Goal: Transaction & Acquisition: Purchase product/service

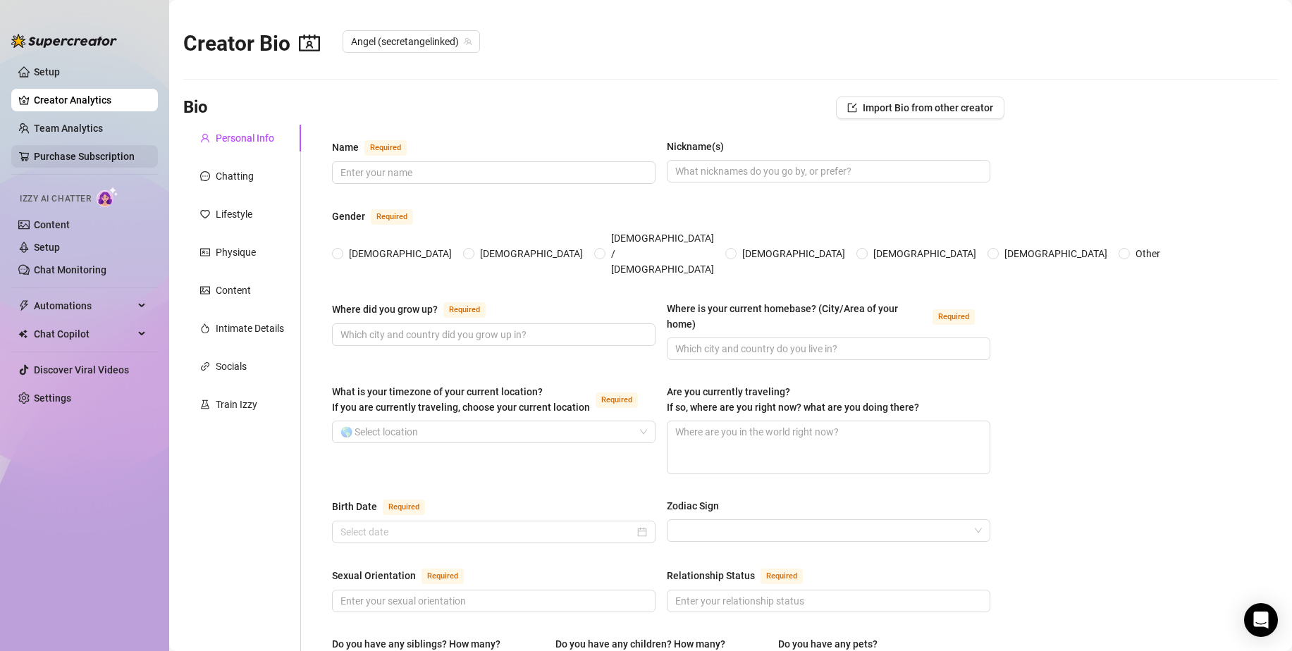
click at [124, 152] on link "Purchase Subscription" at bounding box center [90, 156] width 113 height 23
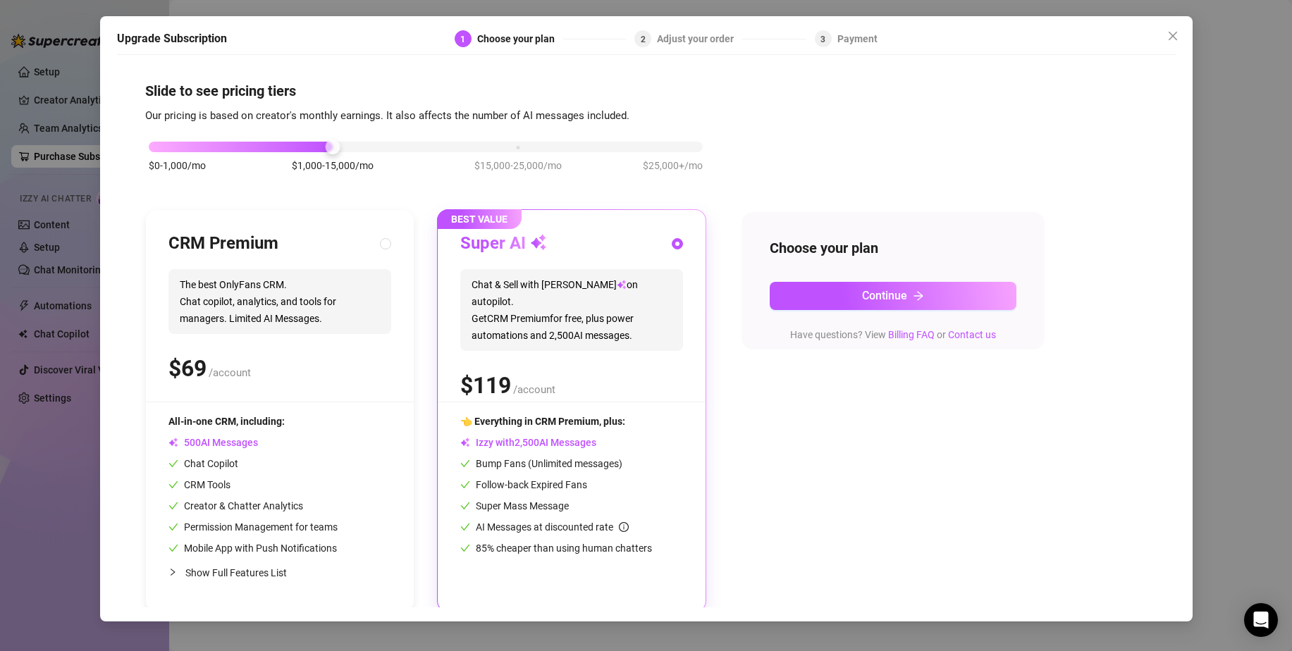
click at [282, 341] on div "CRM Premium The best OnlyFans CRM. Chat copilot, analytics, and tools for manag…" at bounding box center [279, 317] width 223 height 169
radio input "true"
radio input "false"
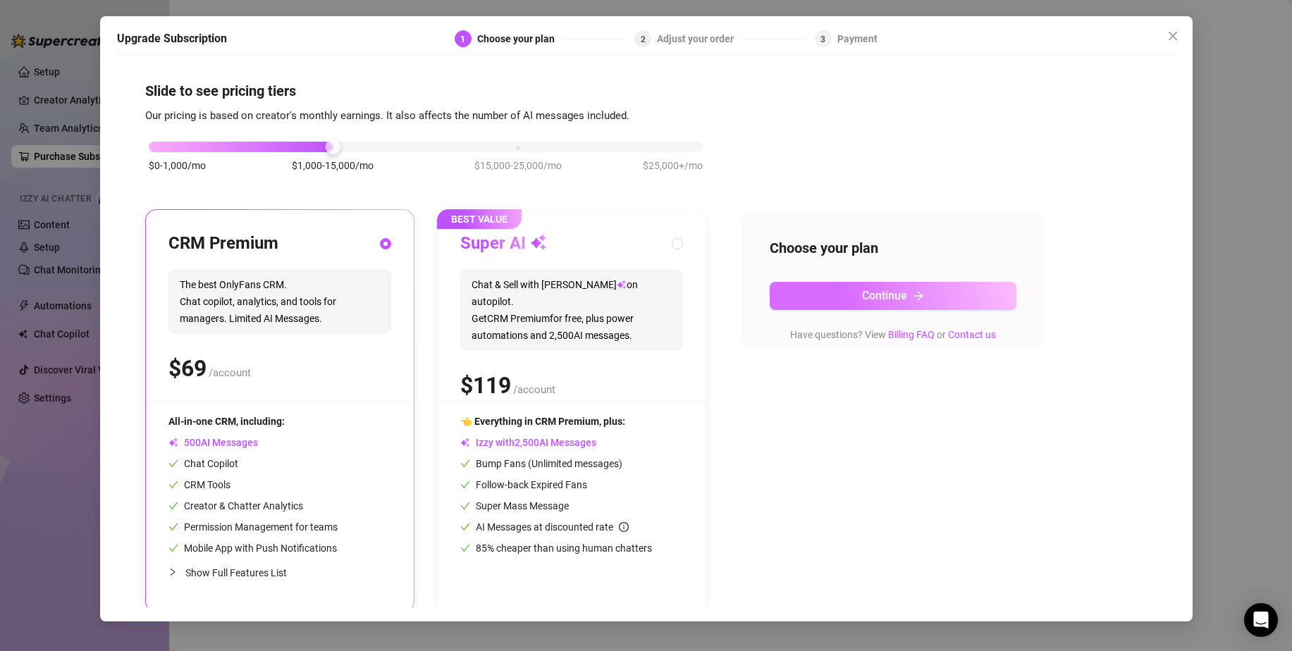
click at [944, 307] on button "Continue" at bounding box center [893, 296] width 247 height 28
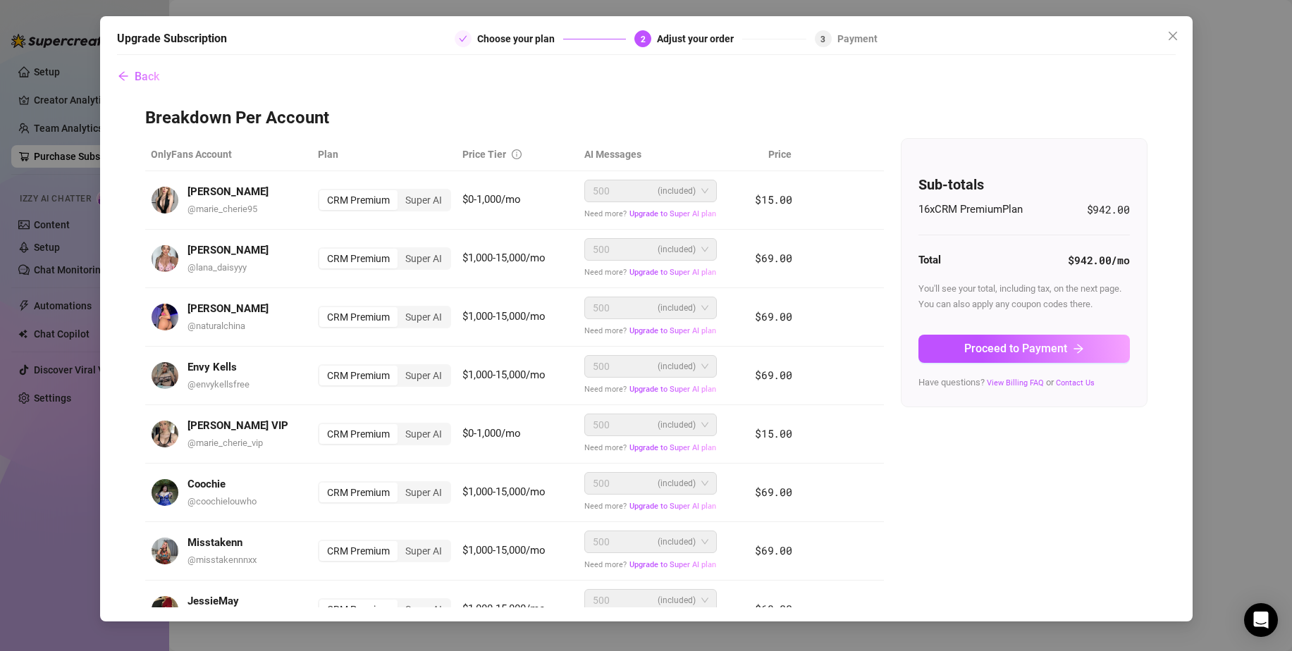
click at [464, 37] on icon "check" at bounding box center [463, 39] width 8 height 6
click at [144, 73] on span "Back" at bounding box center [147, 76] width 25 height 13
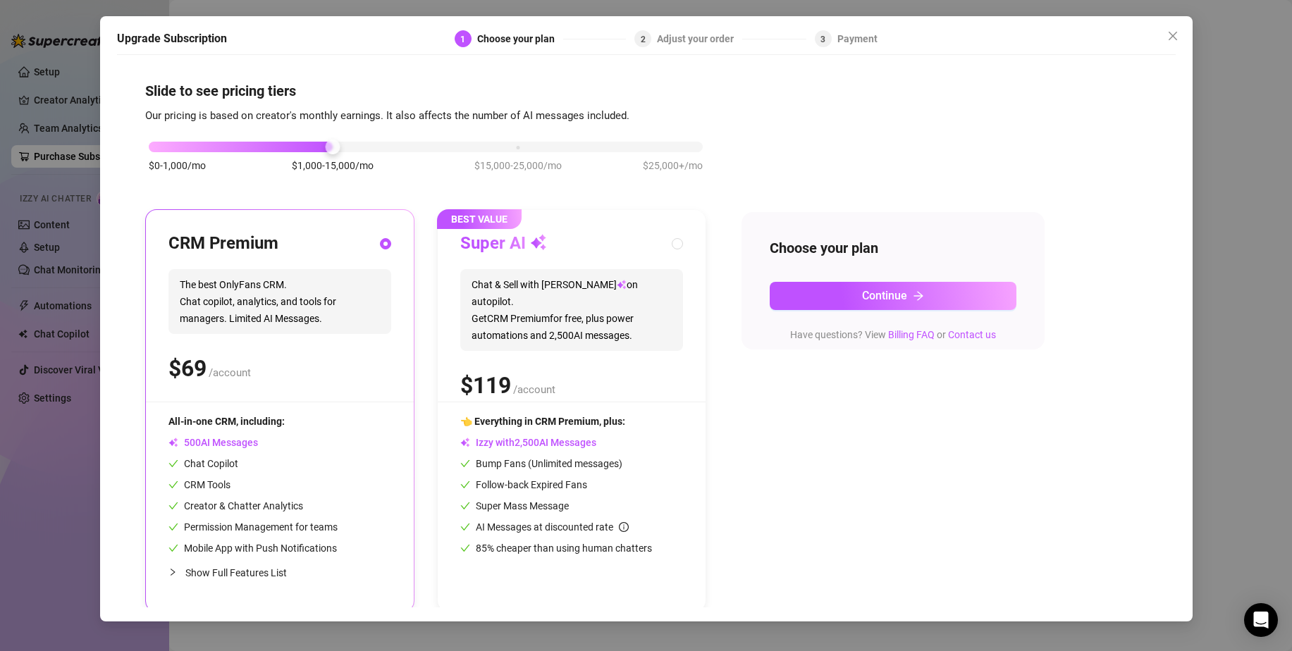
click at [201, 316] on span "The best OnlyFans CRM. Chat copilot, analytics, and tools for managers. Limited…" at bounding box center [279, 301] width 223 height 65
click at [889, 292] on span "Continue" at bounding box center [884, 295] width 45 height 13
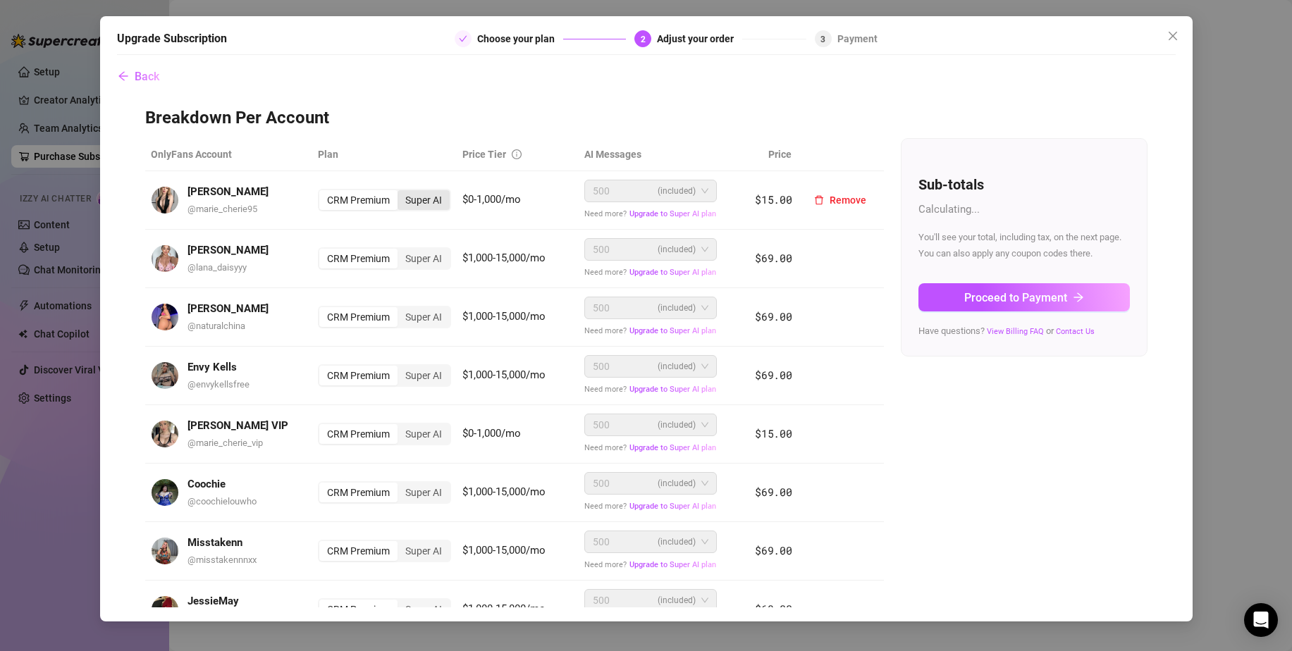
click at [417, 198] on div "Super AI" at bounding box center [423, 200] width 52 height 20
click at [401, 192] on input "Super AI" at bounding box center [401, 192] width 0 height 0
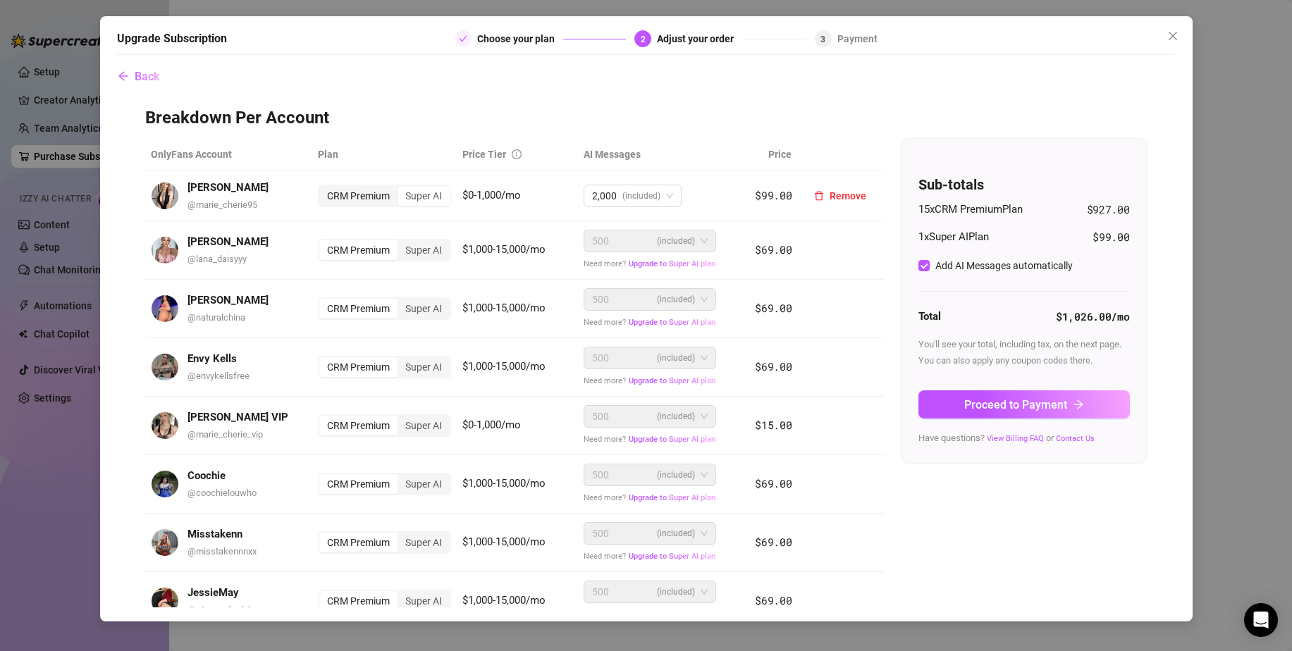
checkbox input "true"
click at [375, 197] on div "CRM Premium" at bounding box center [358, 196] width 78 height 20
click at [323, 188] on input "CRM Premium" at bounding box center [323, 188] width 0 height 0
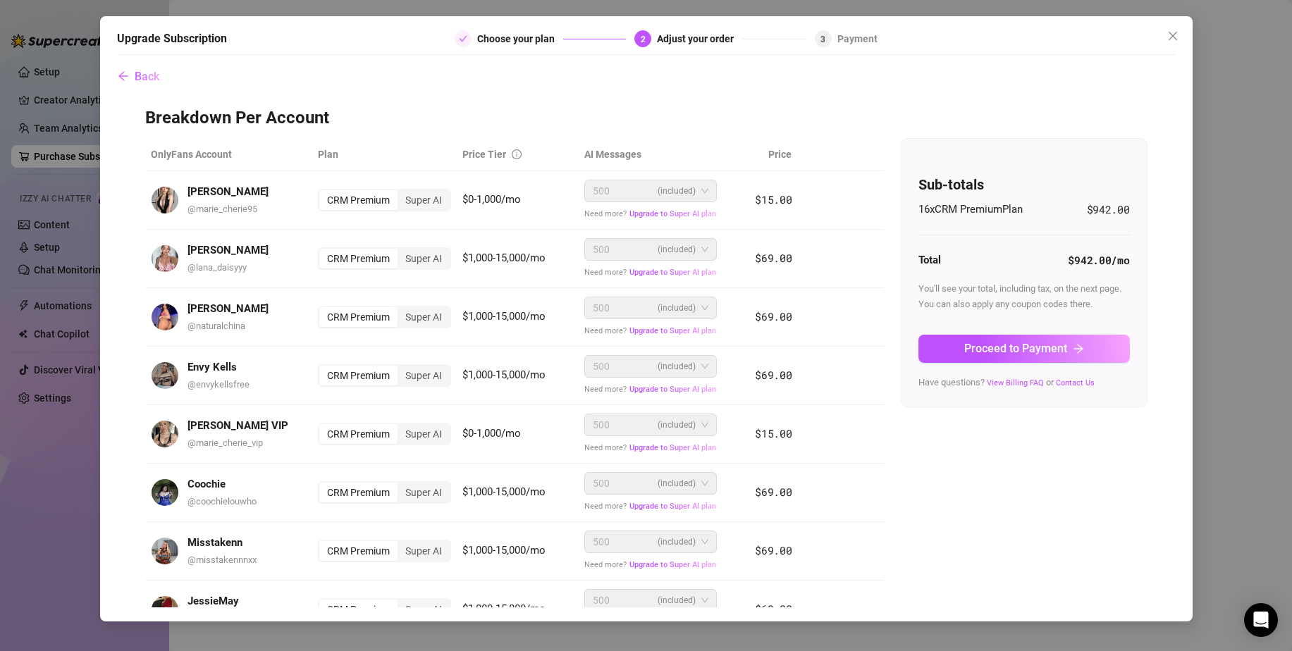
click at [918, 214] on span "16 x CRM Premium Plan" at bounding box center [970, 210] width 104 height 17
click at [594, 148] on th "AI Messages" at bounding box center [655, 154] width 152 height 33
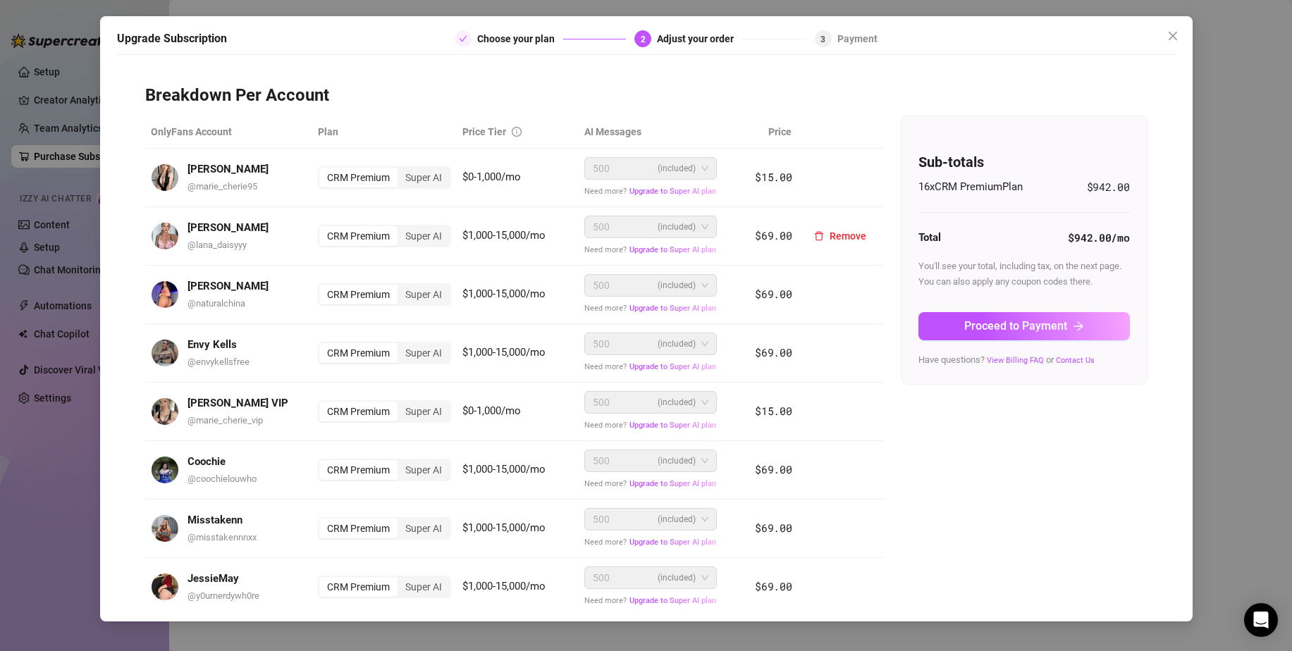
scroll to position [20, 0]
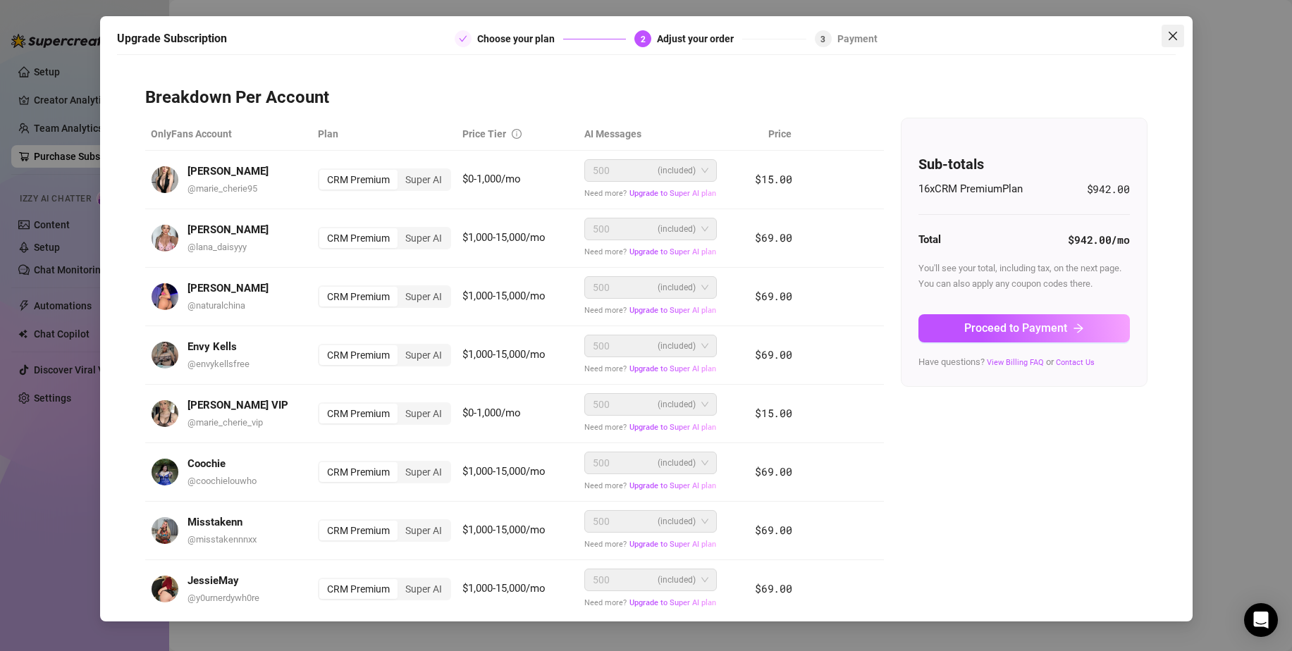
click at [1172, 31] on icon "close" at bounding box center [1172, 35] width 11 height 11
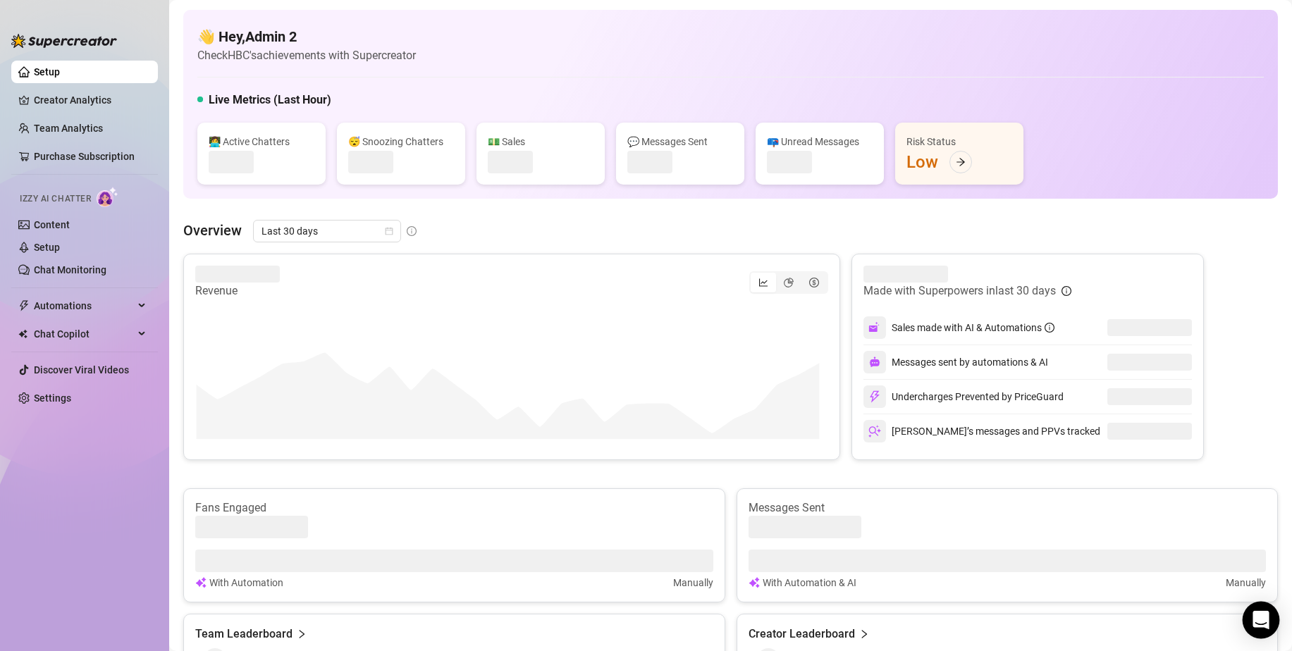
click at [1259, 619] on icon "Open Intercom Messenger" at bounding box center [1260, 620] width 16 height 18
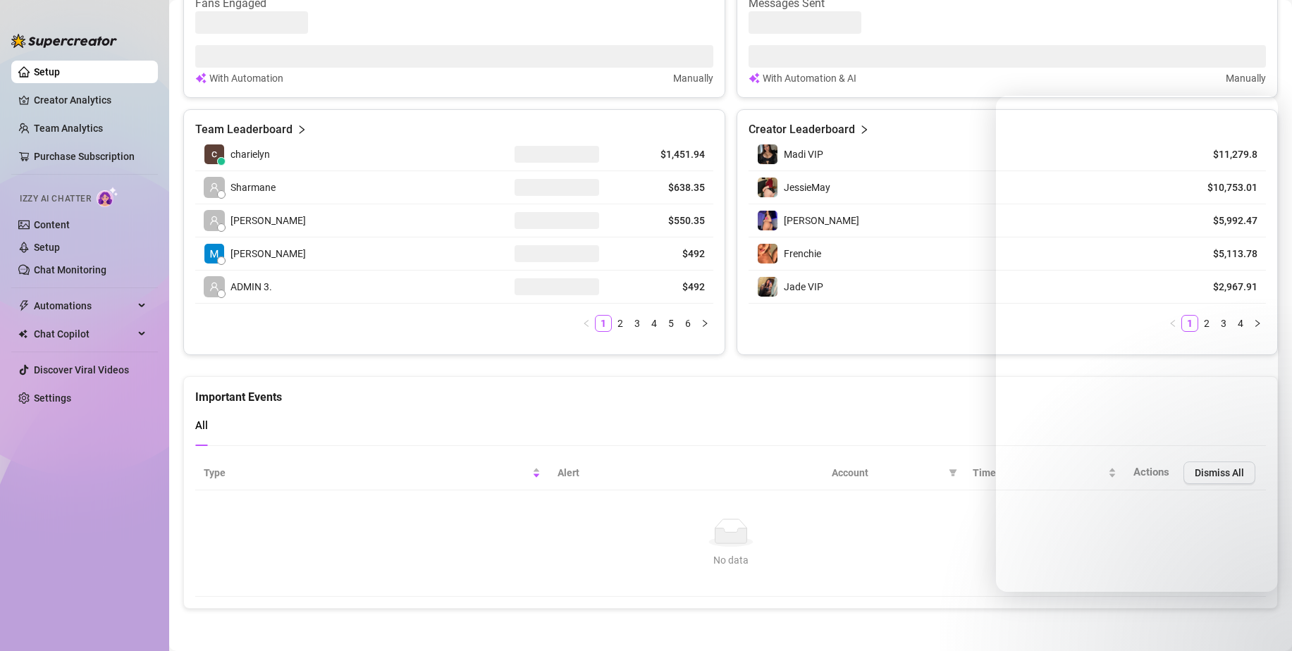
scroll to position [505, 0]
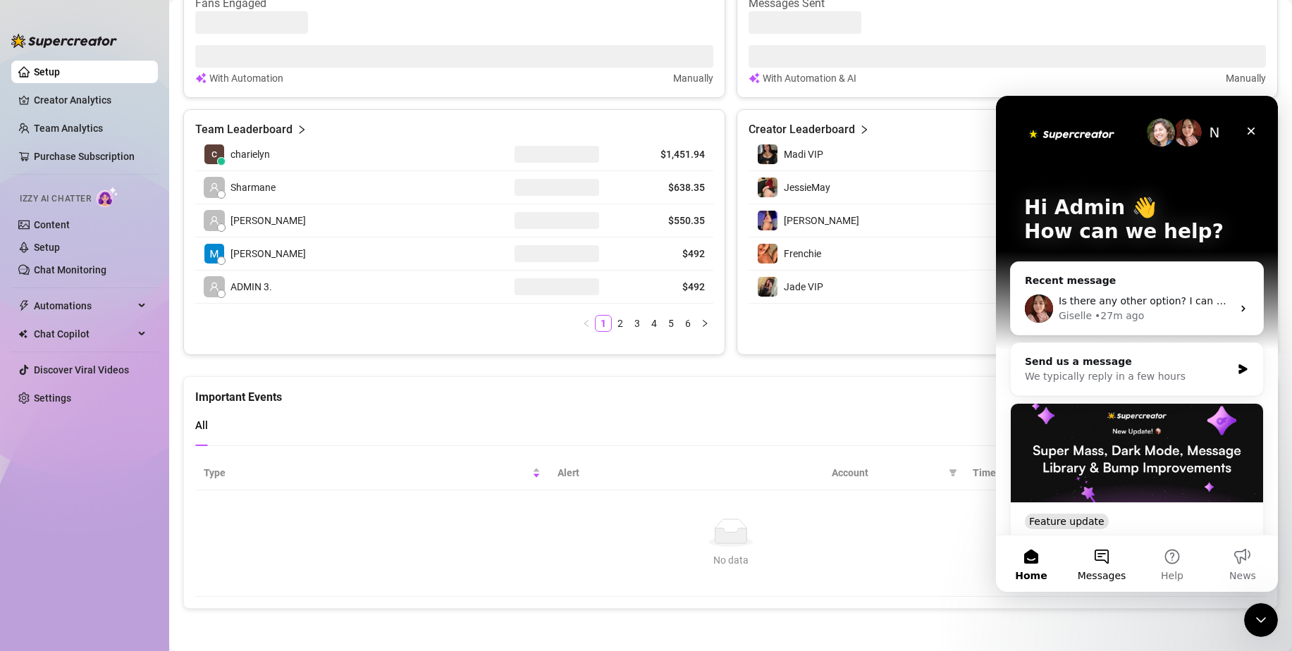
click at [1106, 563] on button "Messages" at bounding box center [1101, 564] width 70 height 56
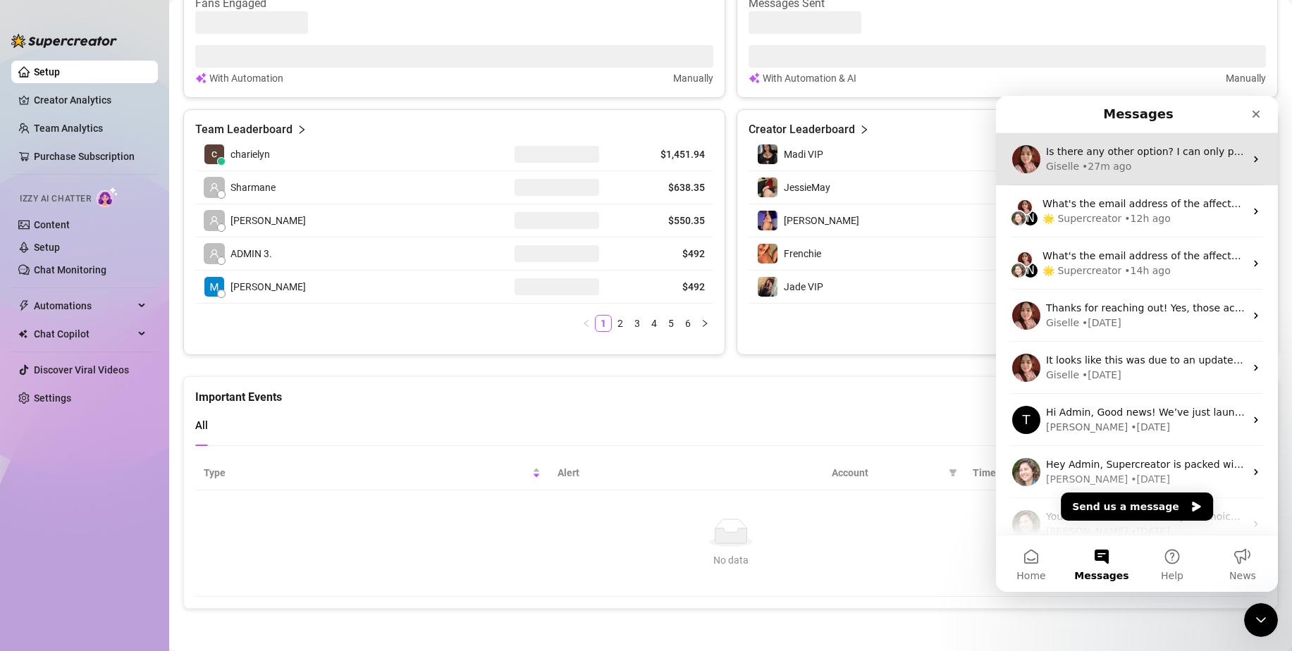
click at [1121, 175] on div "Is there any other option? I can only pay via wise or do you have any bank acco…" at bounding box center [1137, 159] width 282 height 52
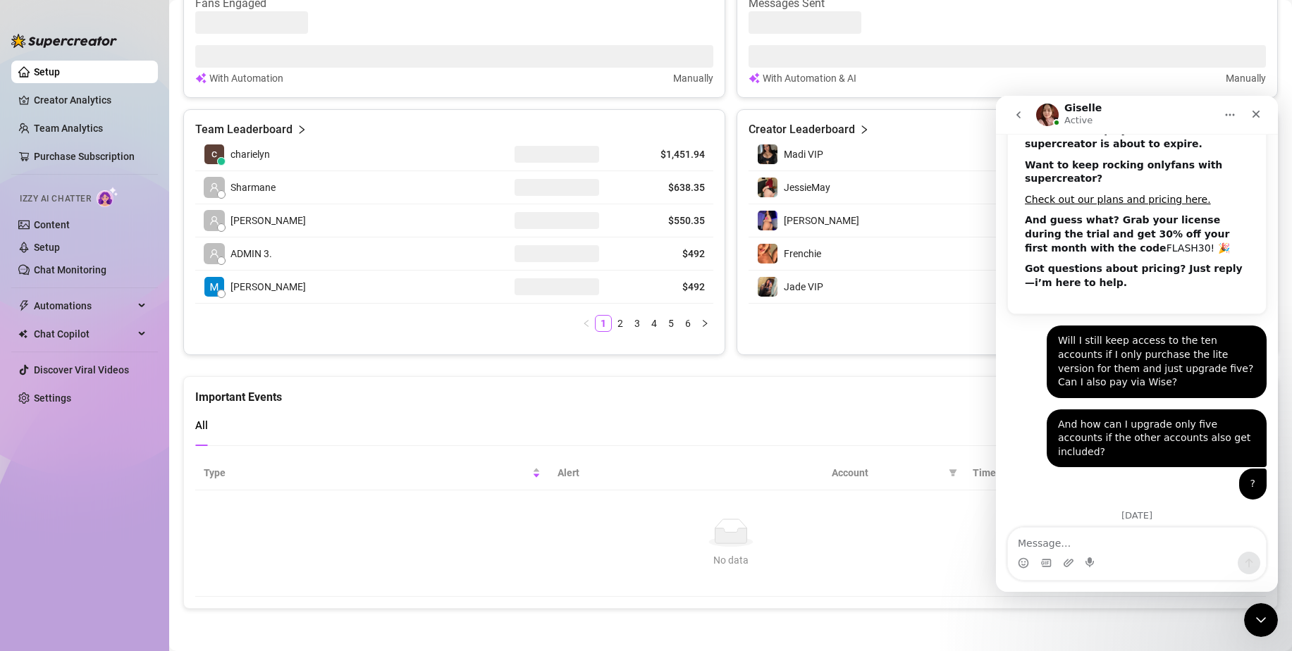
scroll to position [421, 0]
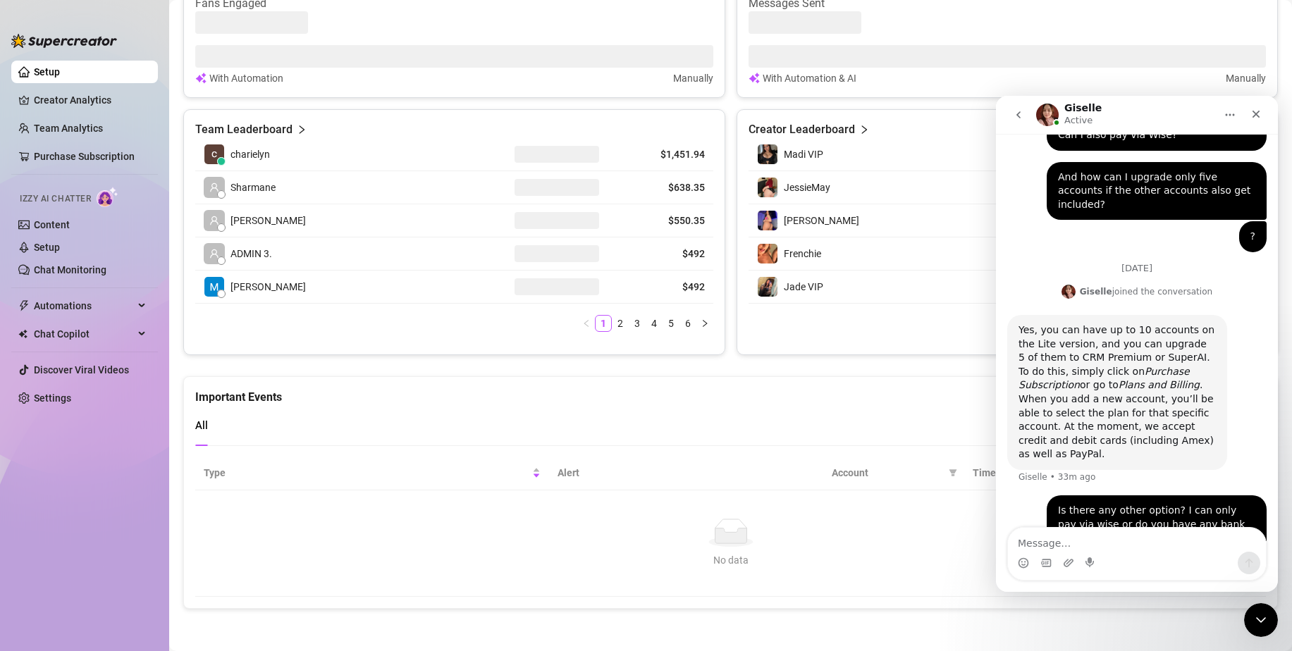
click at [1123, 540] on textarea "Message…" at bounding box center [1137, 540] width 258 height 24
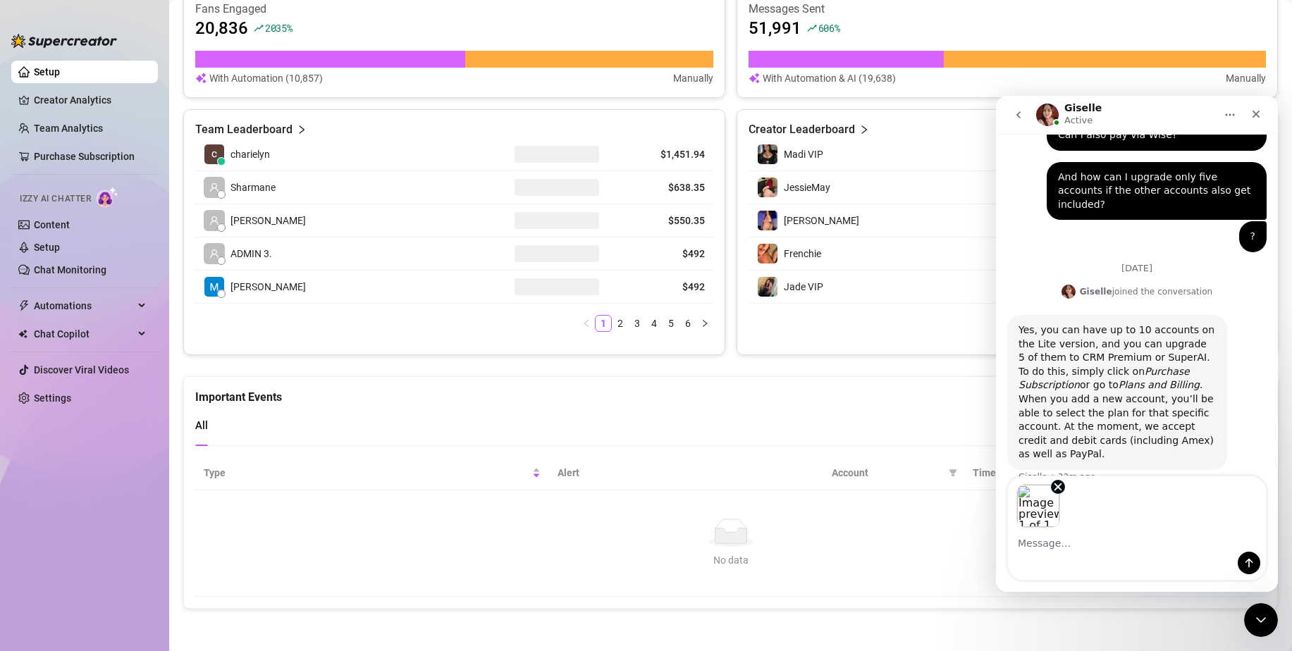
scroll to position [473, 0]
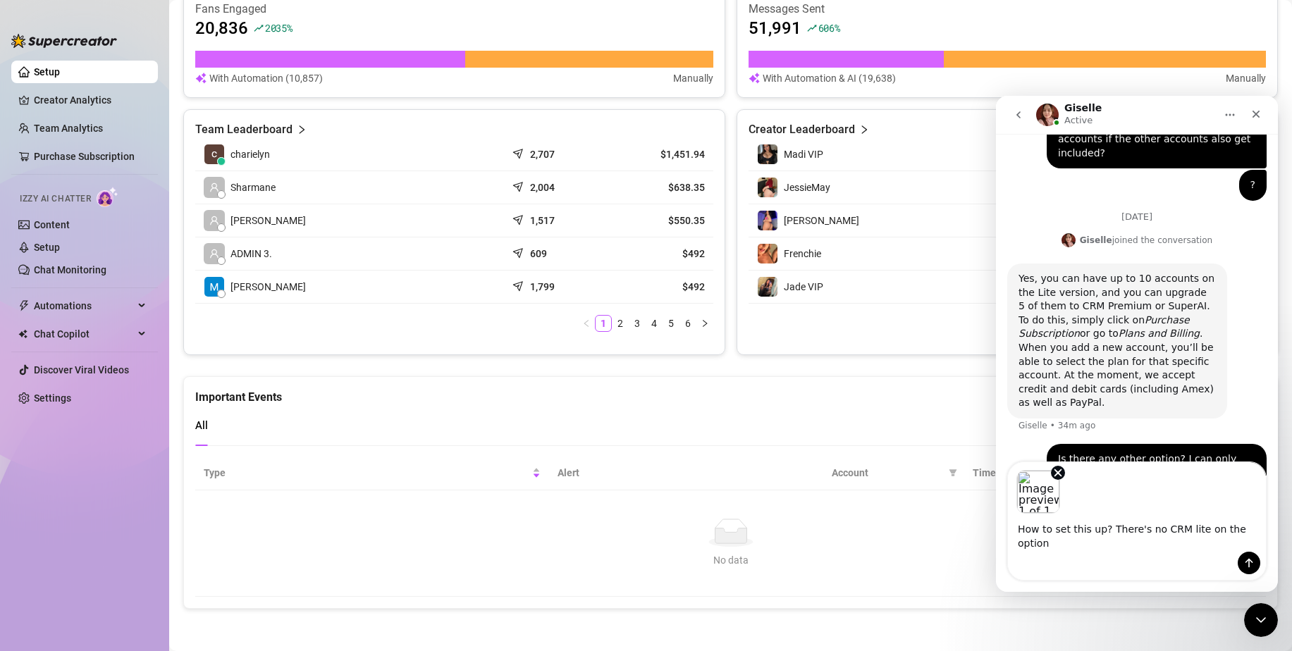
type textarea "How to set this up? There's no CRM lite on the option?"
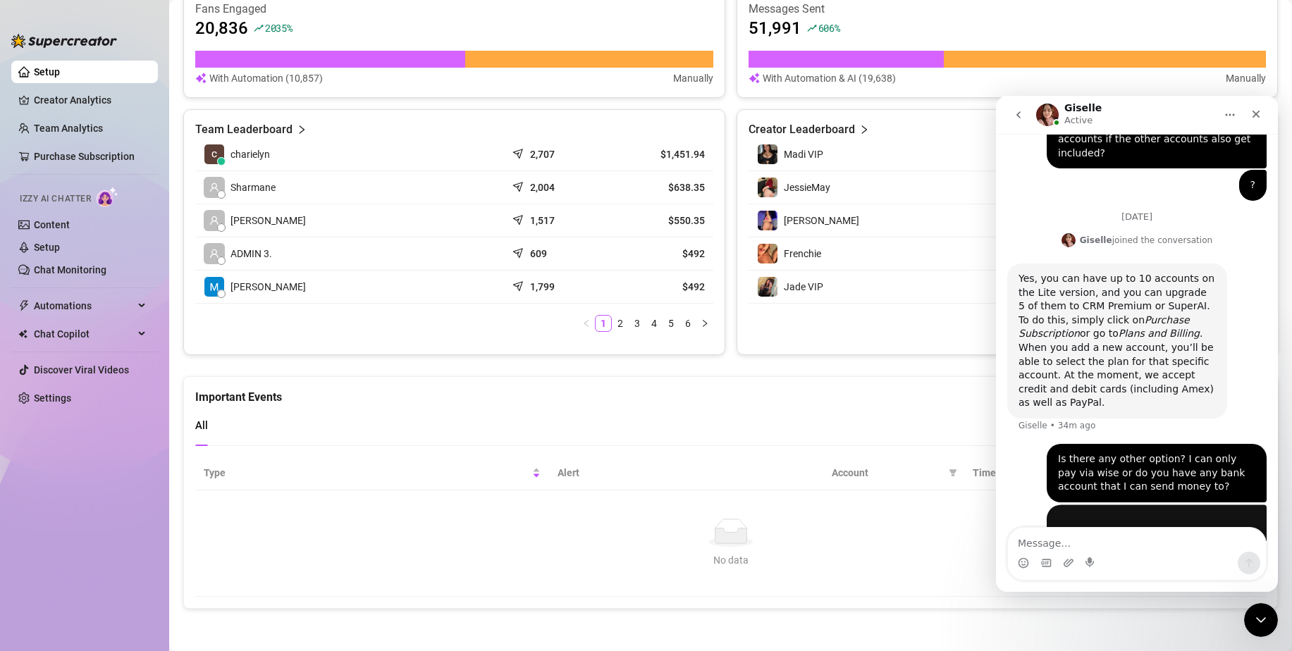
scroll to position [592, 0]
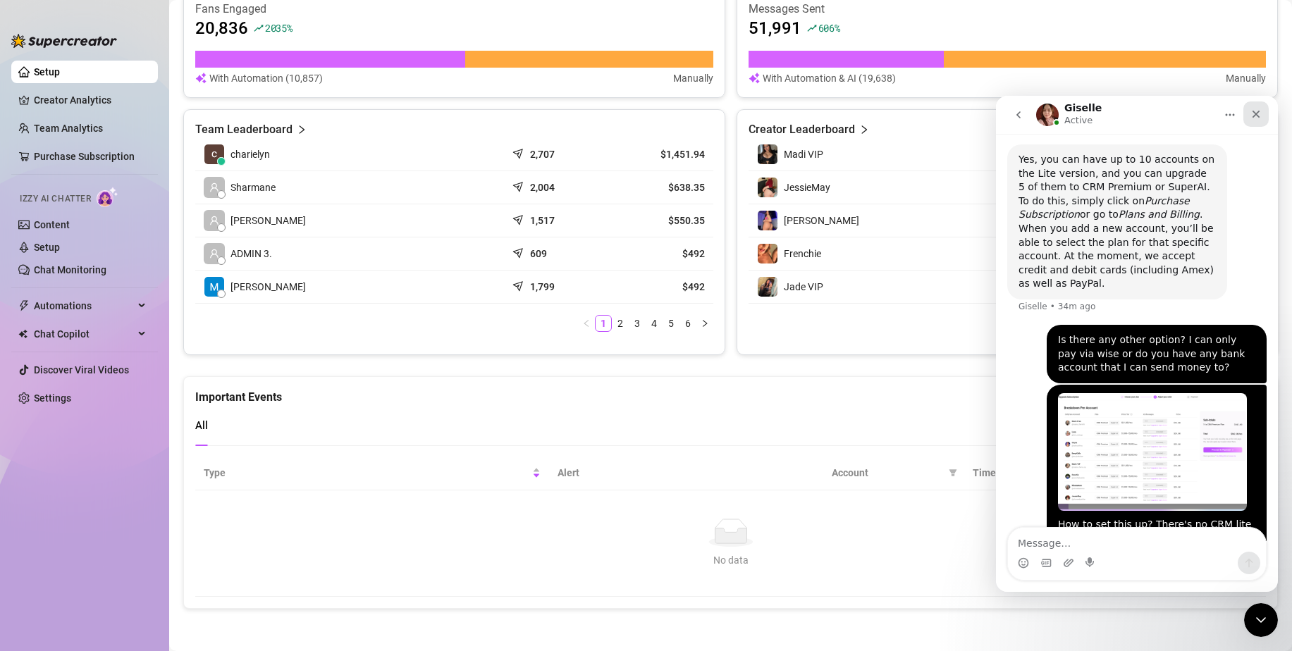
click at [1257, 113] on icon "Close" at bounding box center [1256, 115] width 8 height 8
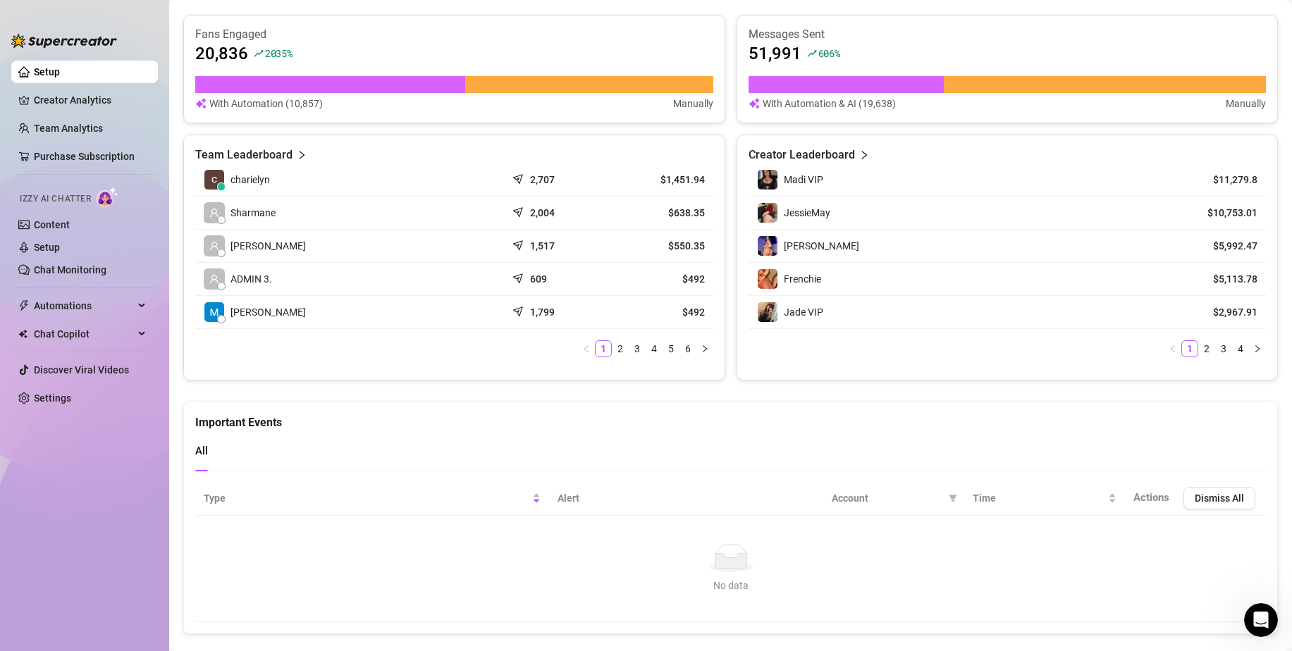
scroll to position [505, 0]
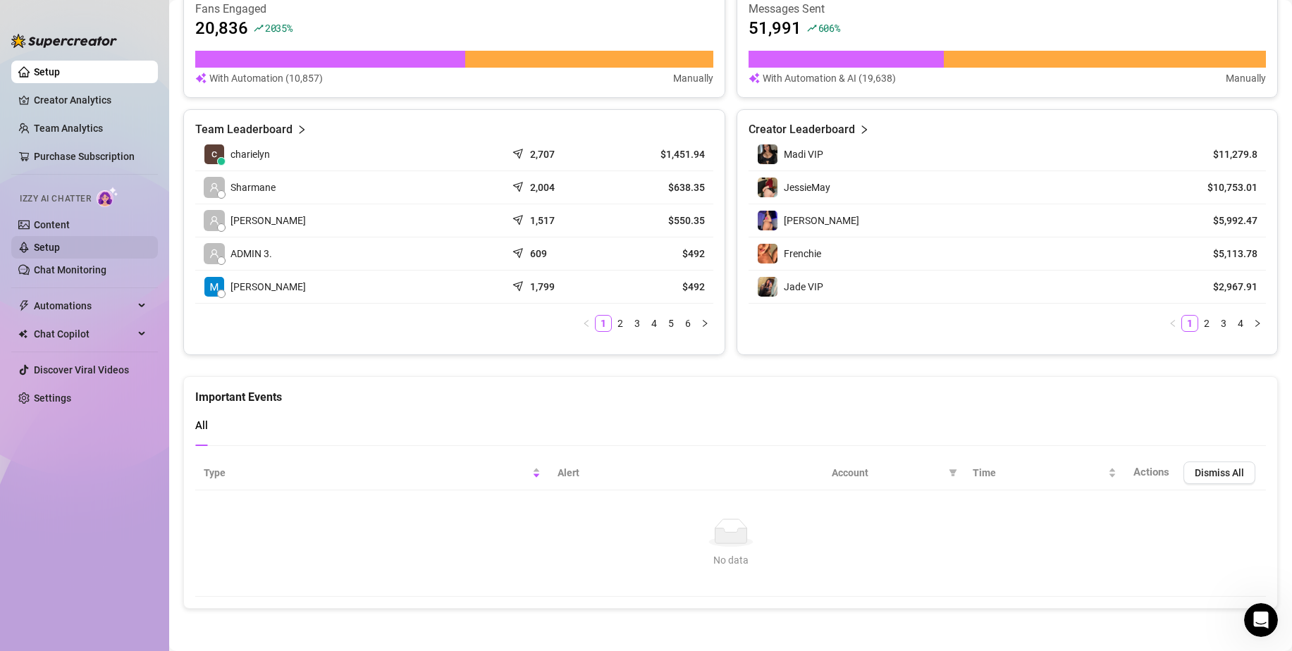
click at [66, 236] on ul "Content Setup Chat Monitoring" at bounding box center [84, 248] width 147 height 68
click at [60, 246] on link "Setup" at bounding box center [47, 247] width 26 height 11
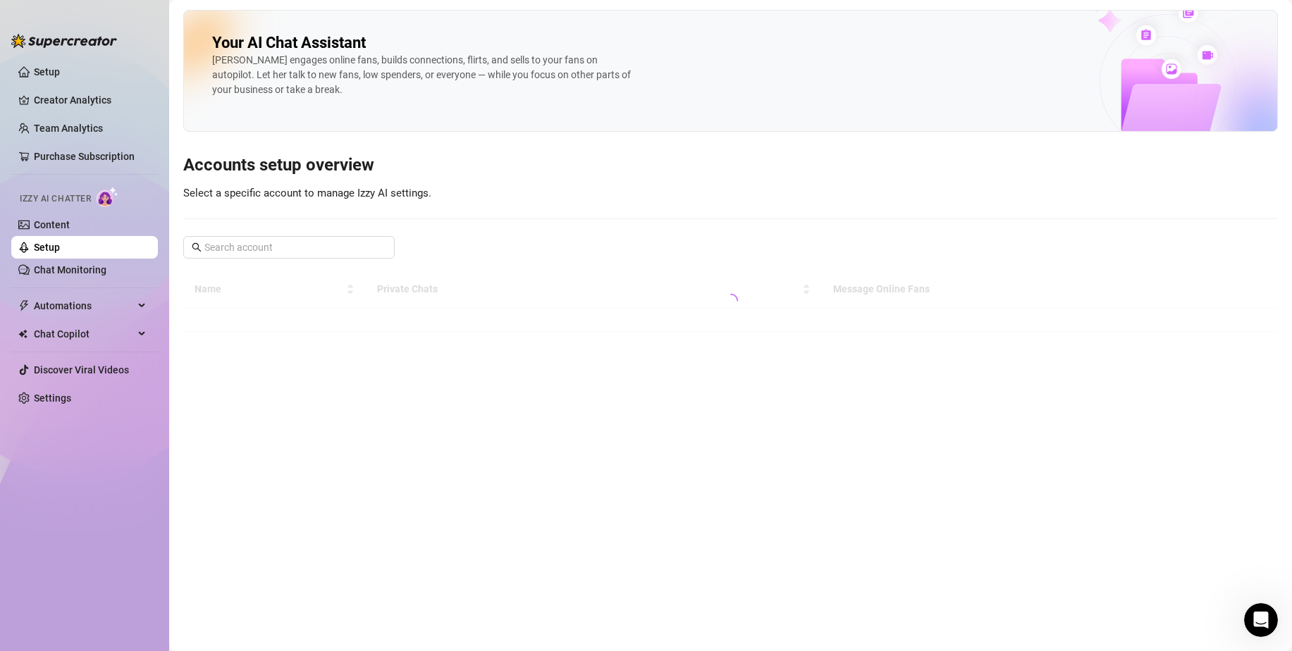
click at [60, 246] on link "Setup" at bounding box center [47, 247] width 26 height 11
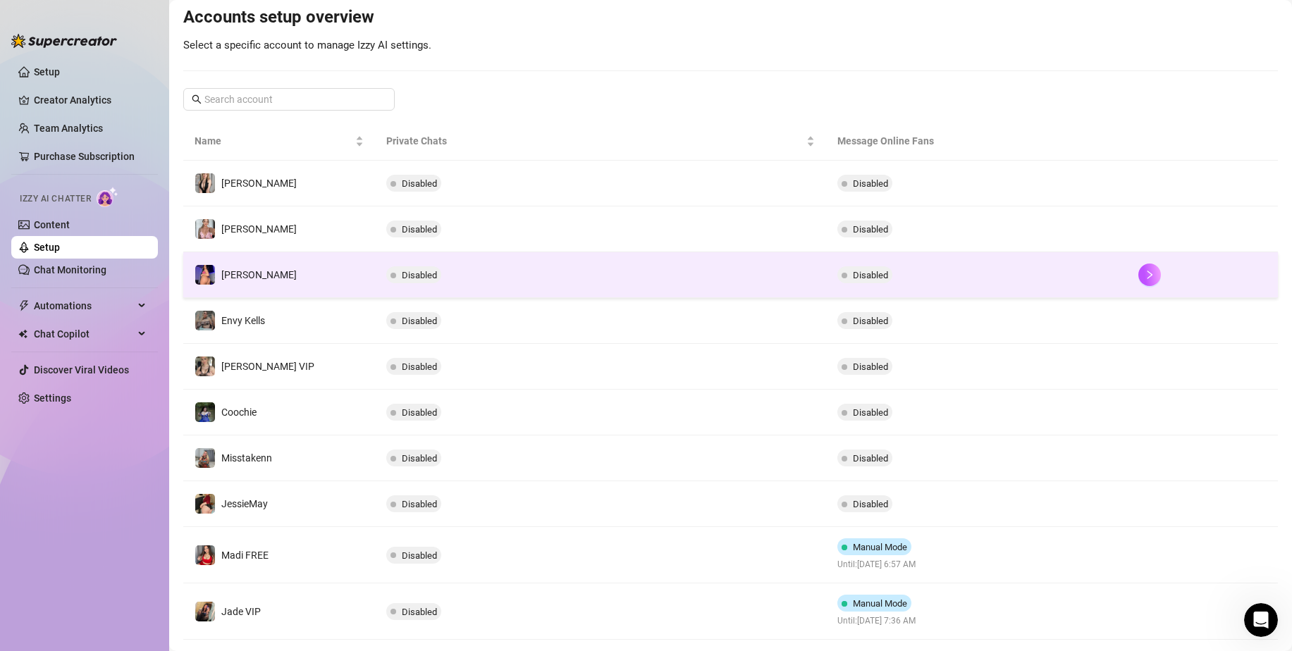
scroll to position [218, 0]
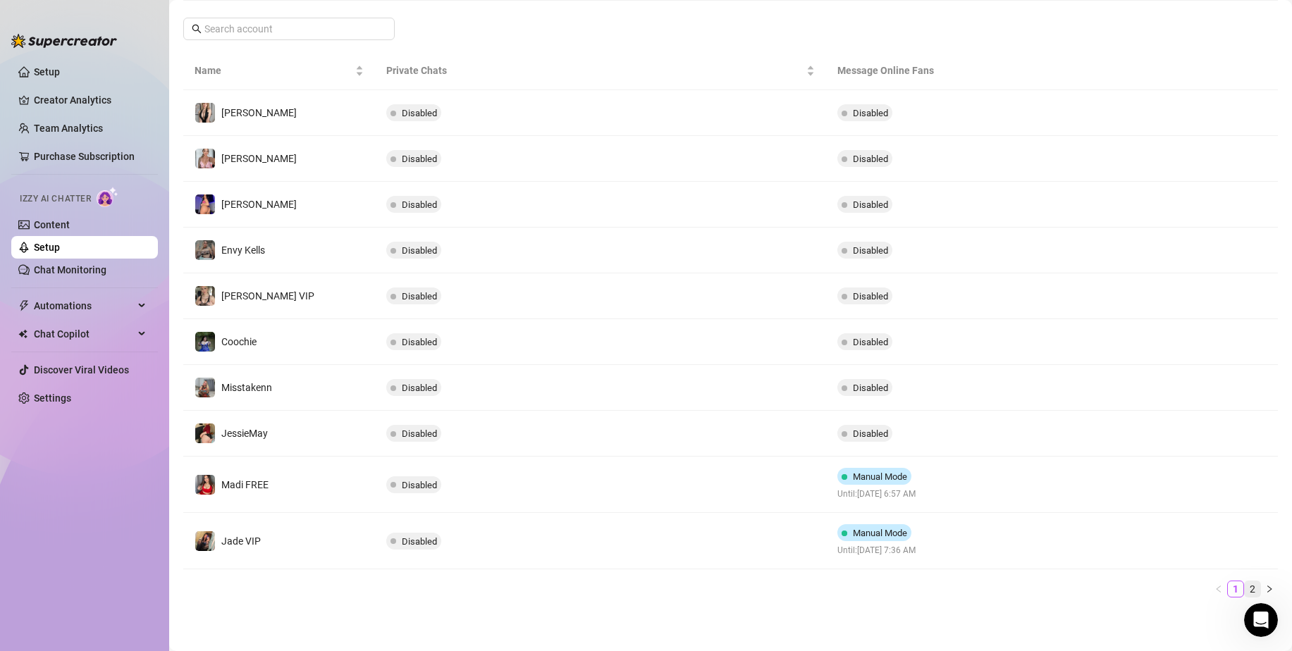
click at [1245, 592] on link "2" at bounding box center [1253, 589] width 16 height 16
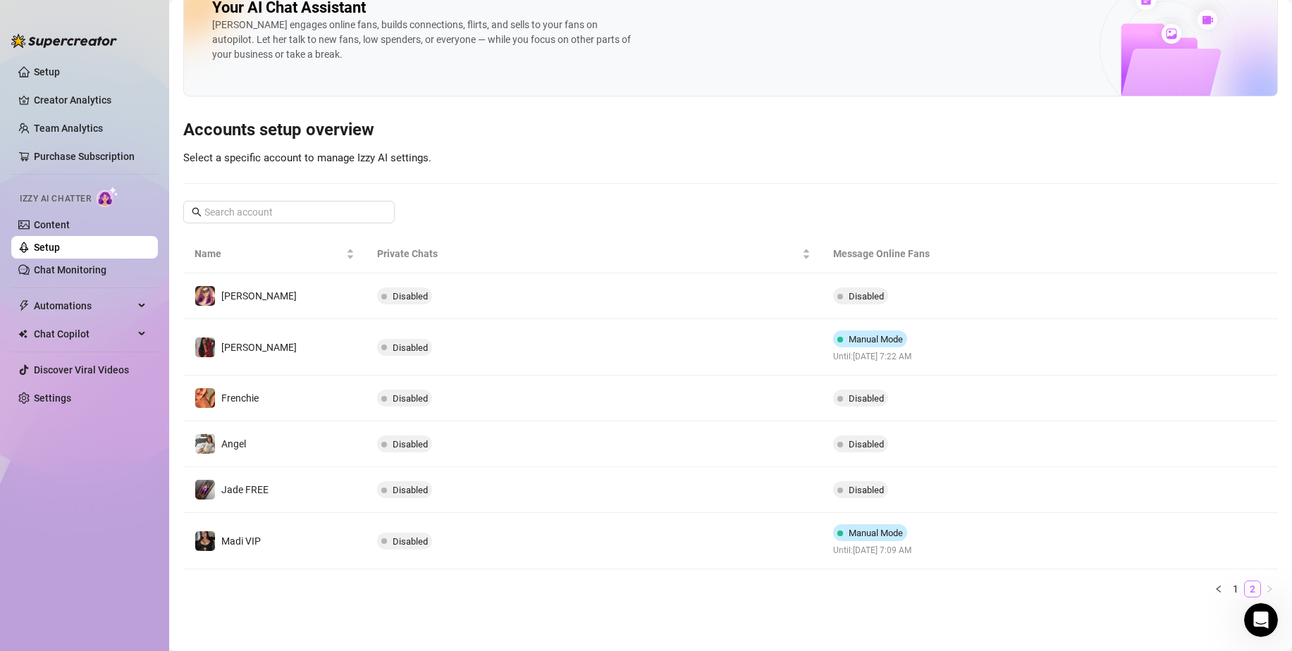
scroll to position [35, 0]
click at [1228, 590] on link "1" at bounding box center [1236, 589] width 16 height 16
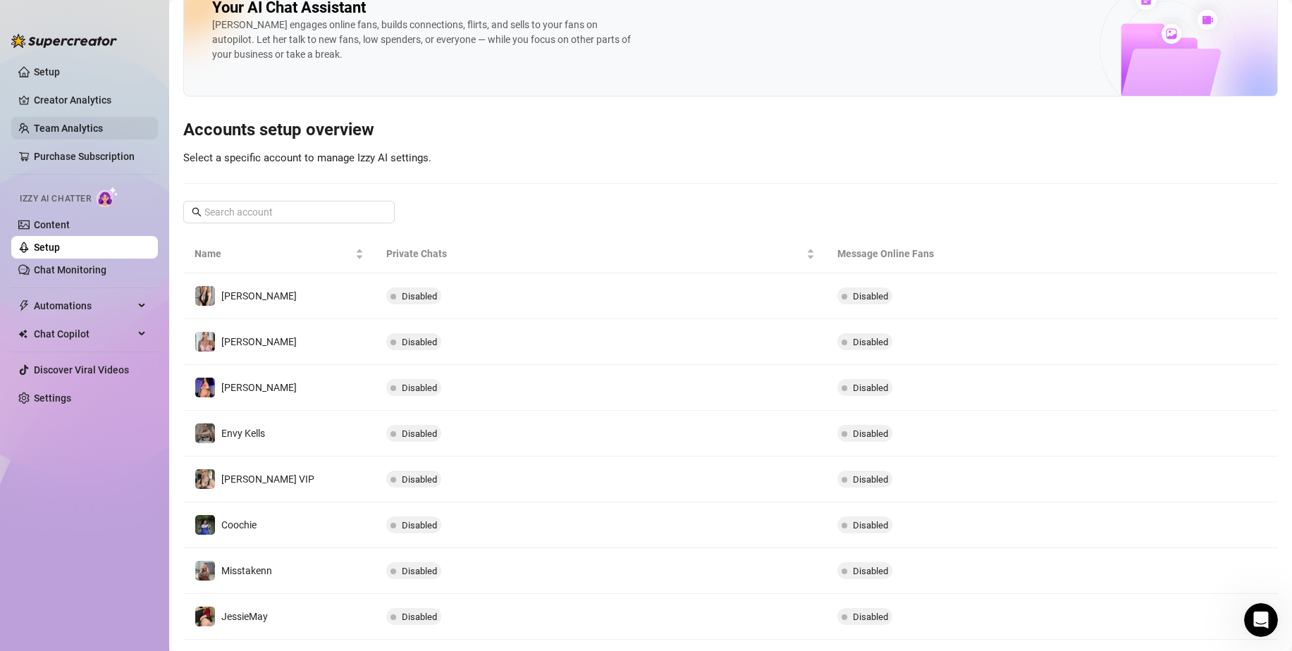
click at [87, 123] on link "Team Analytics" at bounding box center [68, 128] width 69 height 11
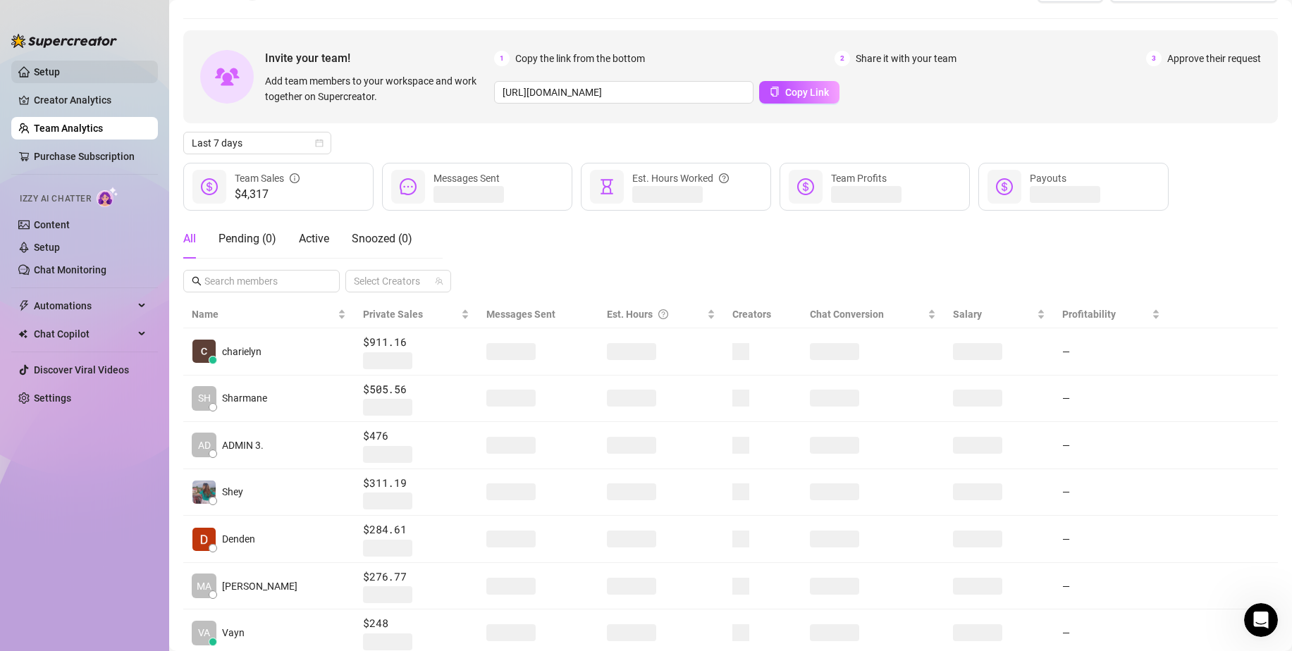
click at [60, 75] on link "Setup" at bounding box center [47, 71] width 26 height 11
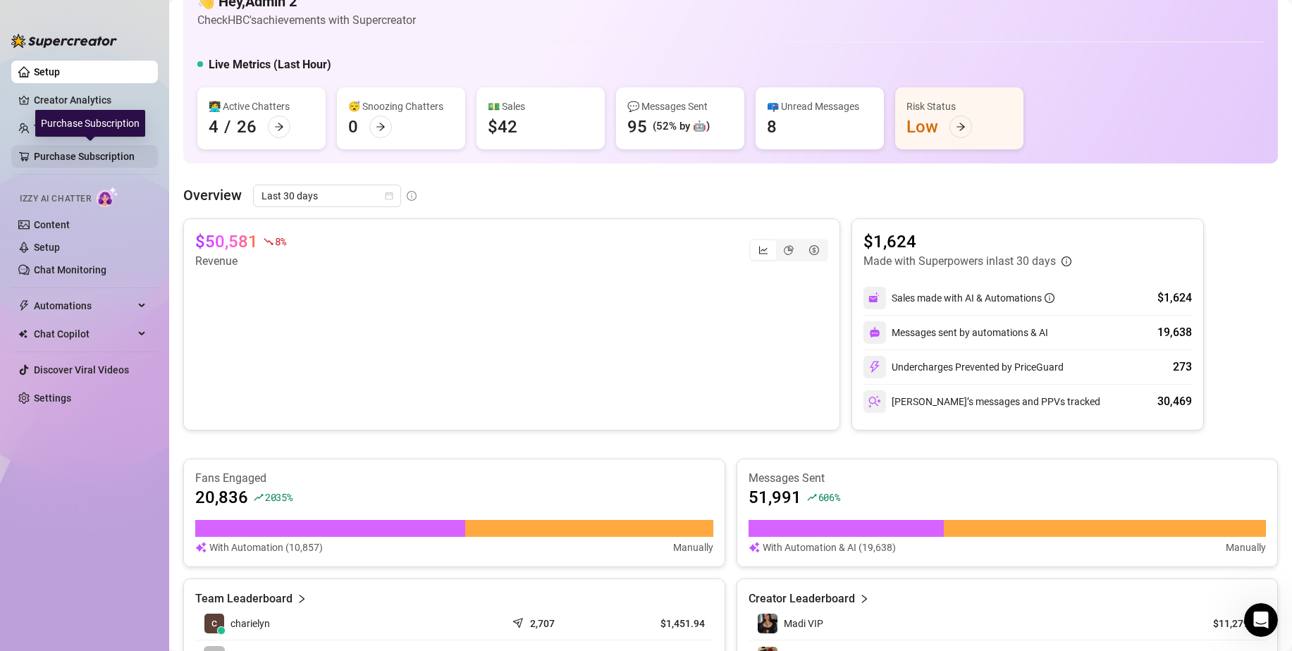
click at [94, 150] on link "Purchase Subscription" at bounding box center [90, 156] width 113 height 23
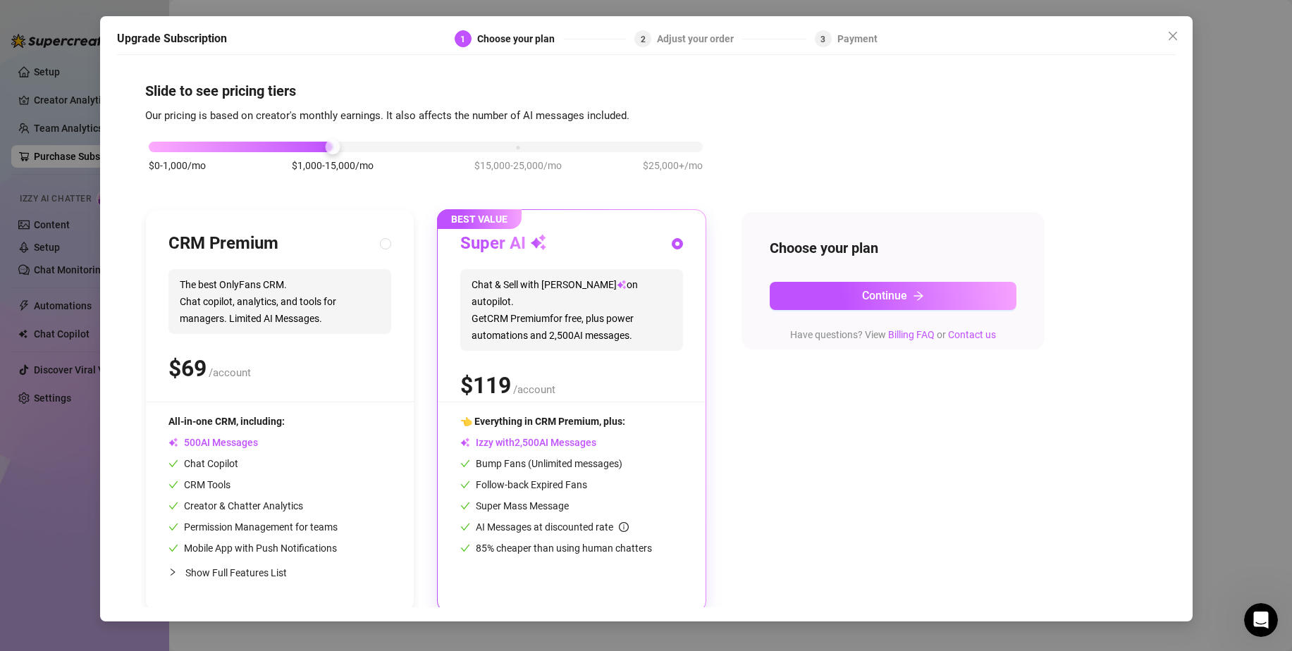
click at [723, 44] on div "Adjust your order" at bounding box center [699, 38] width 85 height 17
click at [696, 39] on div "Adjust your order" at bounding box center [699, 38] width 85 height 17
click at [340, 291] on span "The best OnlyFans CRM. Chat copilot, analytics, and tools for managers. Limited…" at bounding box center [279, 301] width 223 height 65
radio input "true"
radio input "false"
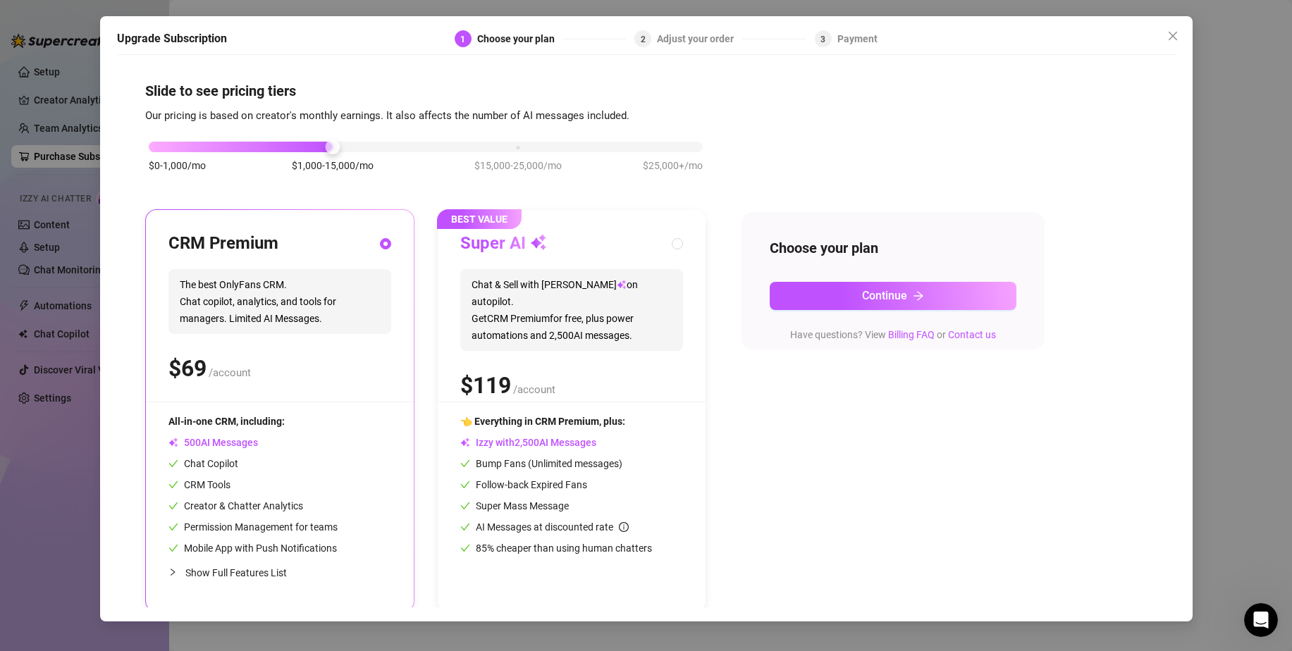
click at [620, 268] on div "Super AI Chat & Sell with Izzy on autopilot. Get CRM Premium for free, plus pow…" at bounding box center [571, 317] width 223 height 169
radio input "false"
radio input "true"
click at [369, 284] on span "The best OnlyFans CRM. Chat copilot, analytics, and tools for managers. Limited…" at bounding box center [279, 301] width 223 height 65
radio input "true"
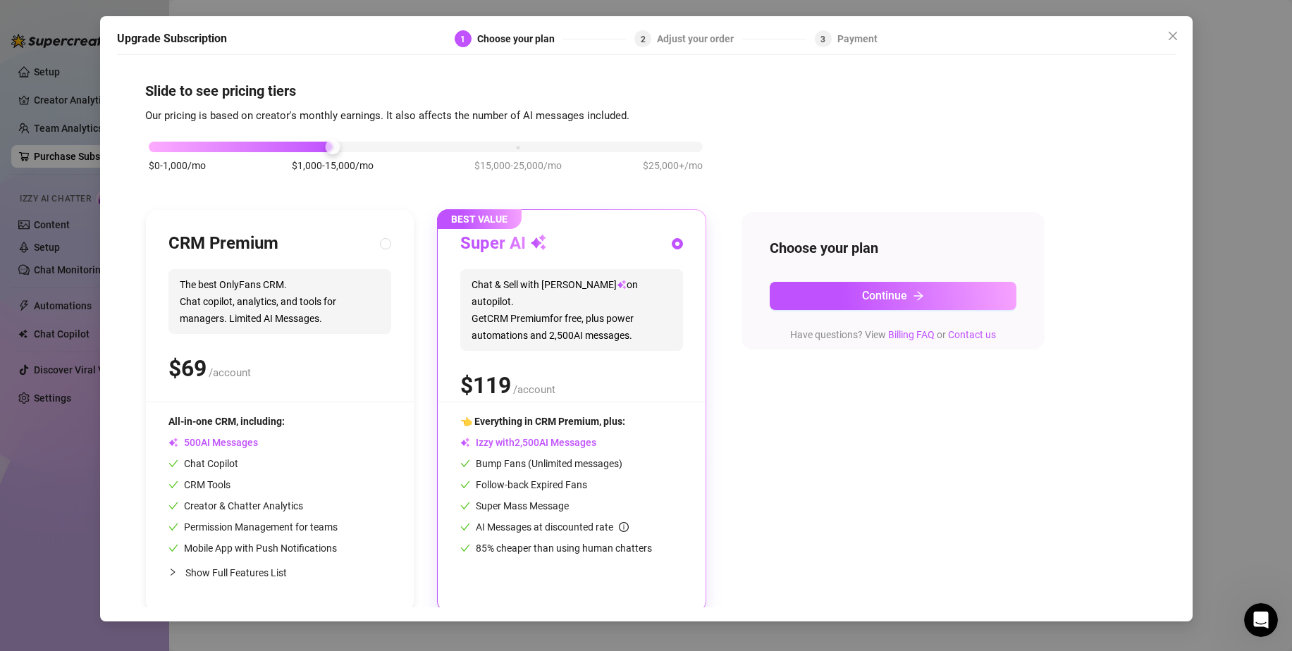
radio input "false"
click at [1172, 42] on icon "close" at bounding box center [1172, 35] width 11 height 11
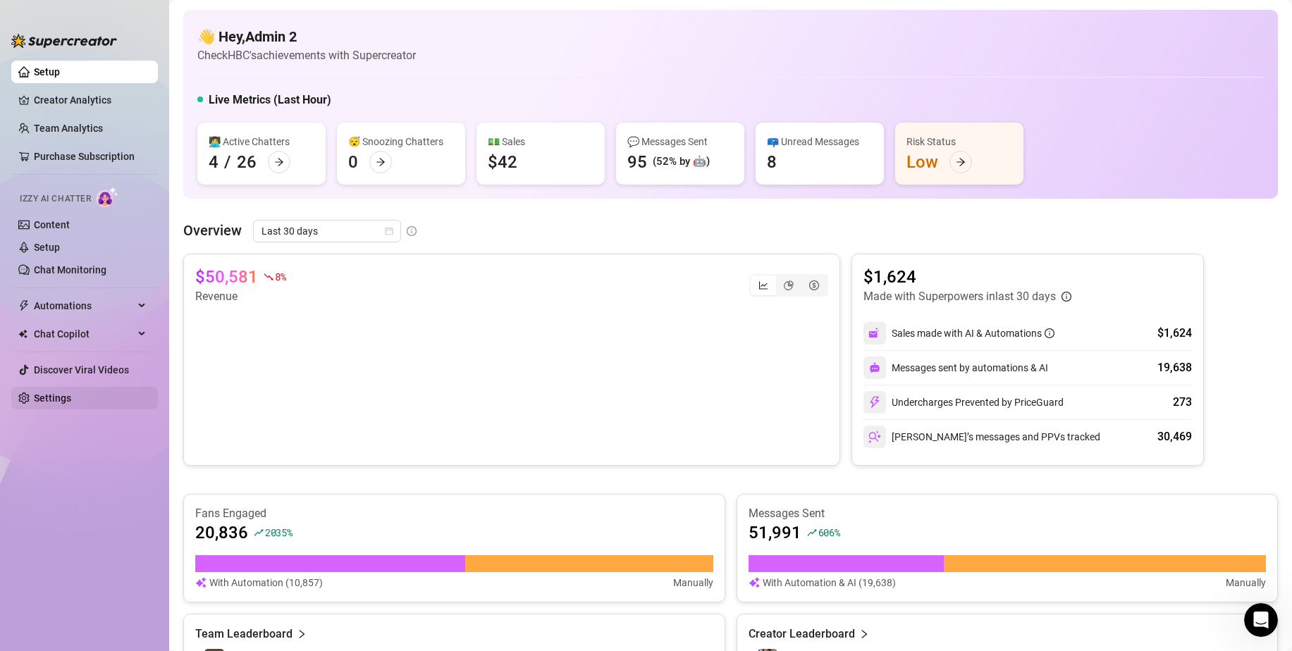
click at [69, 404] on link "Settings" at bounding box center [52, 398] width 37 height 11
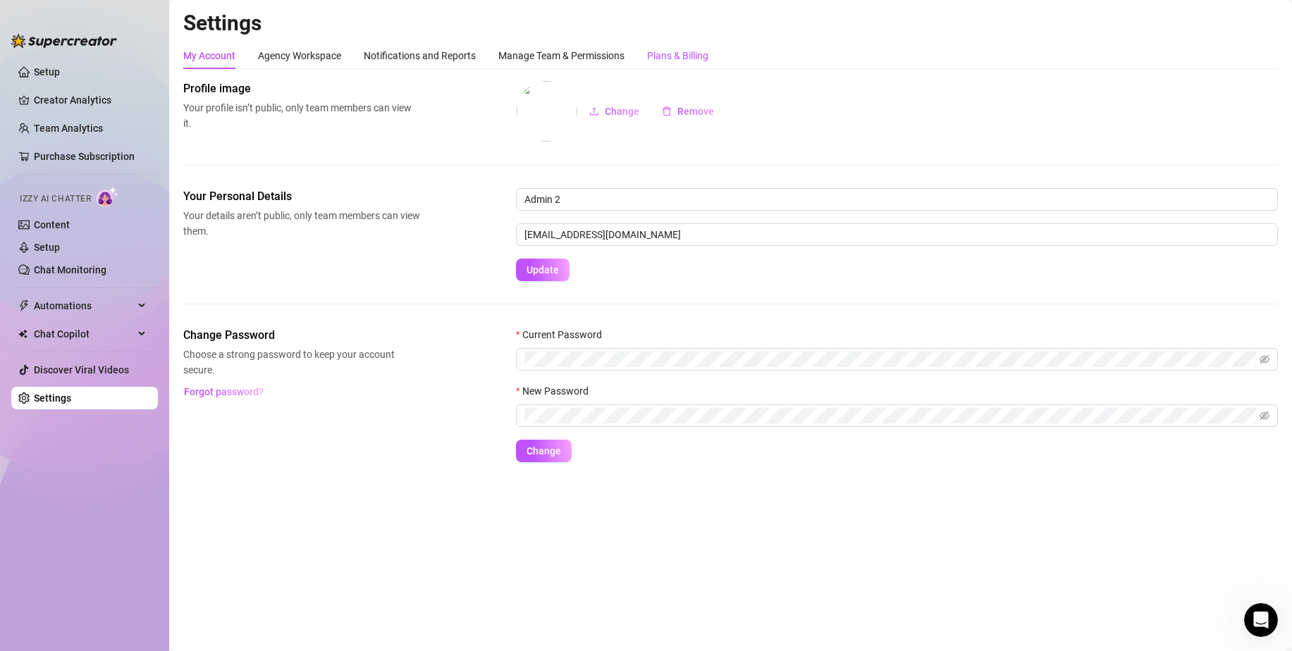
click at [691, 57] on div "Plans & Billing" at bounding box center [677, 56] width 61 height 16
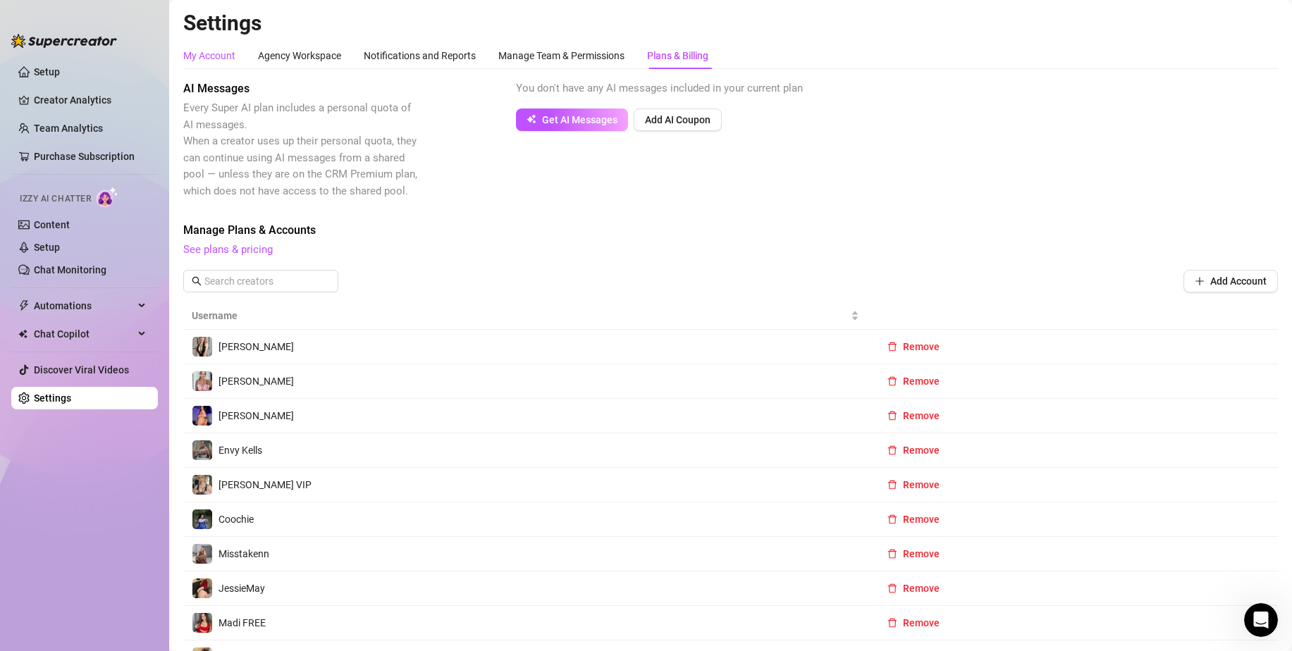
click at [214, 56] on div "My Account" at bounding box center [209, 56] width 52 height 16
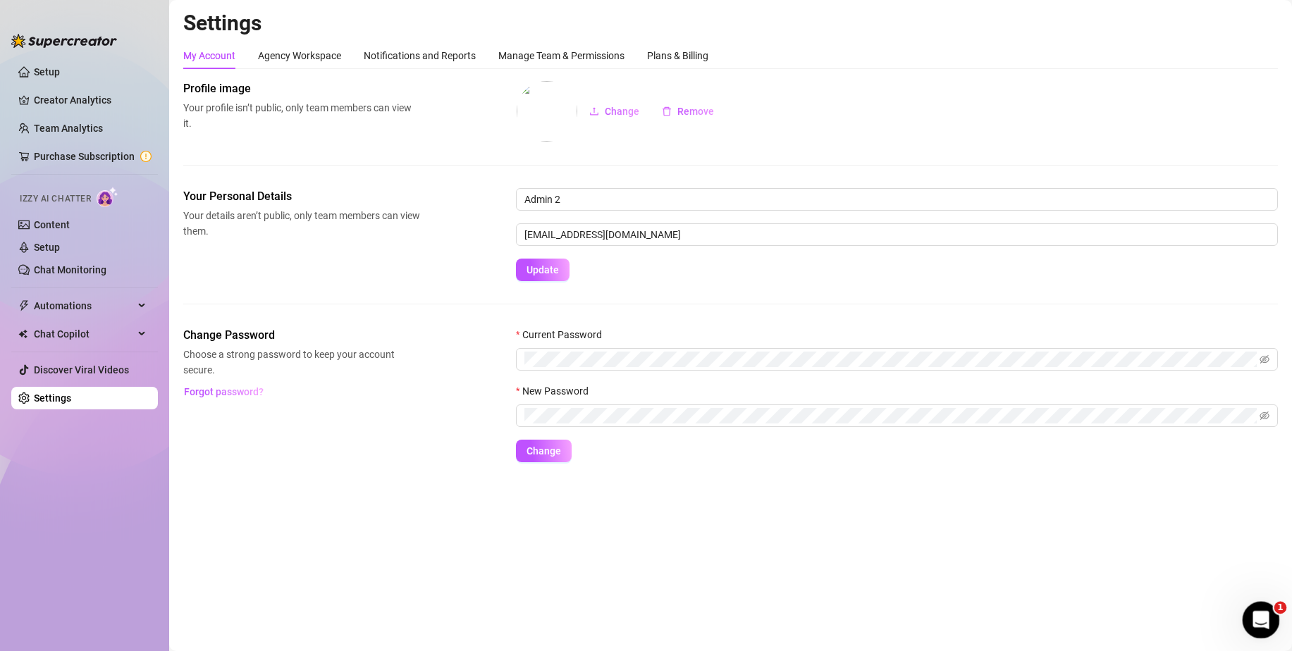
click at [1267, 621] on div "Open Intercom Messenger" at bounding box center [1258, 618] width 47 height 47
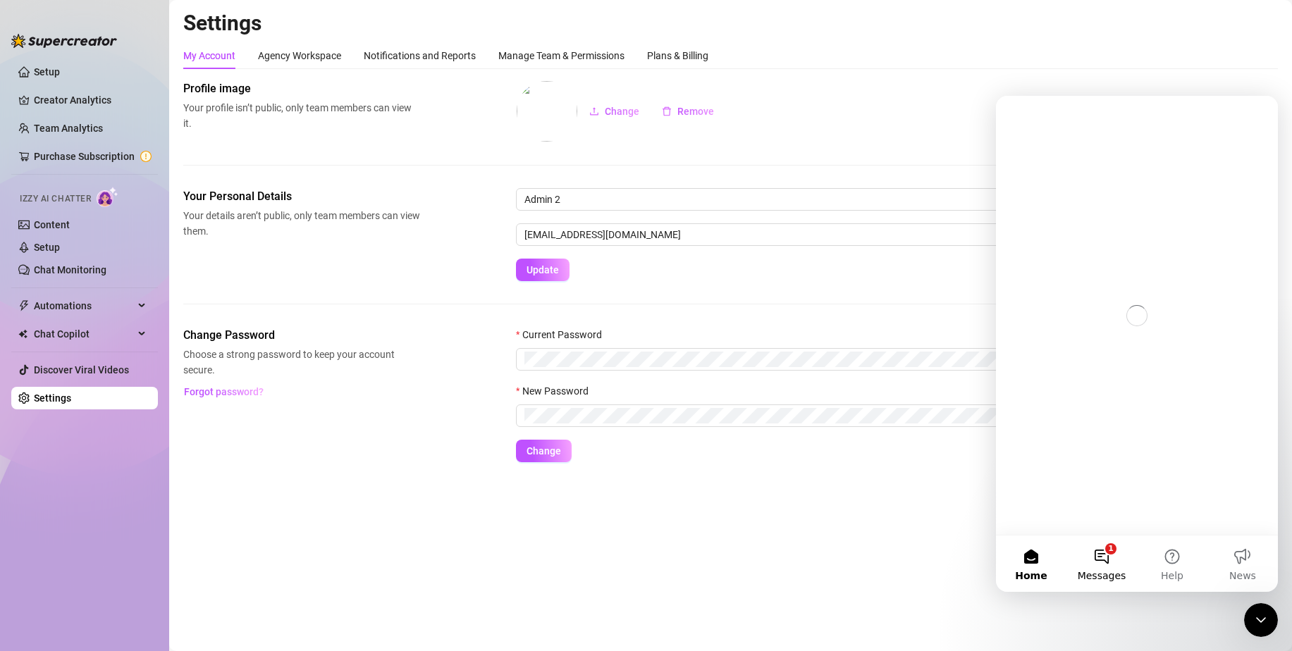
click at [1111, 556] on button "1 Messages" at bounding box center [1101, 564] width 70 height 56
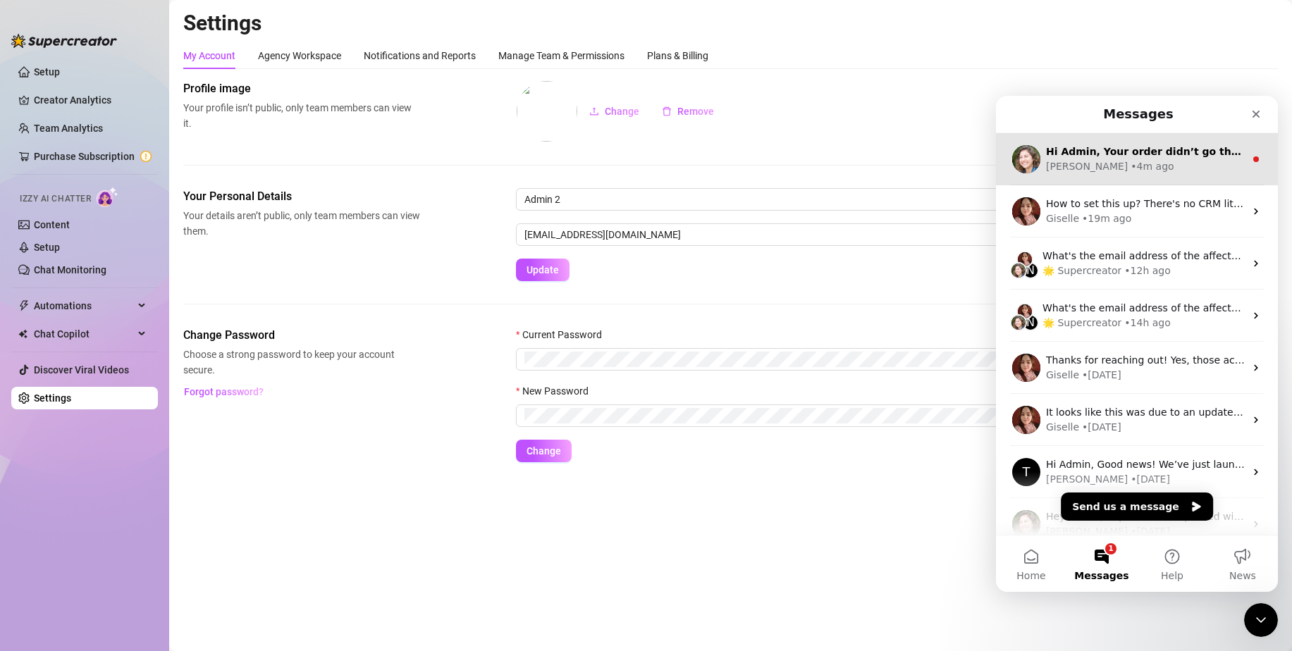
click at [1168, 172] on div "Ella • 4m ago" at bounding box center [1145, 166] width 199 height 15
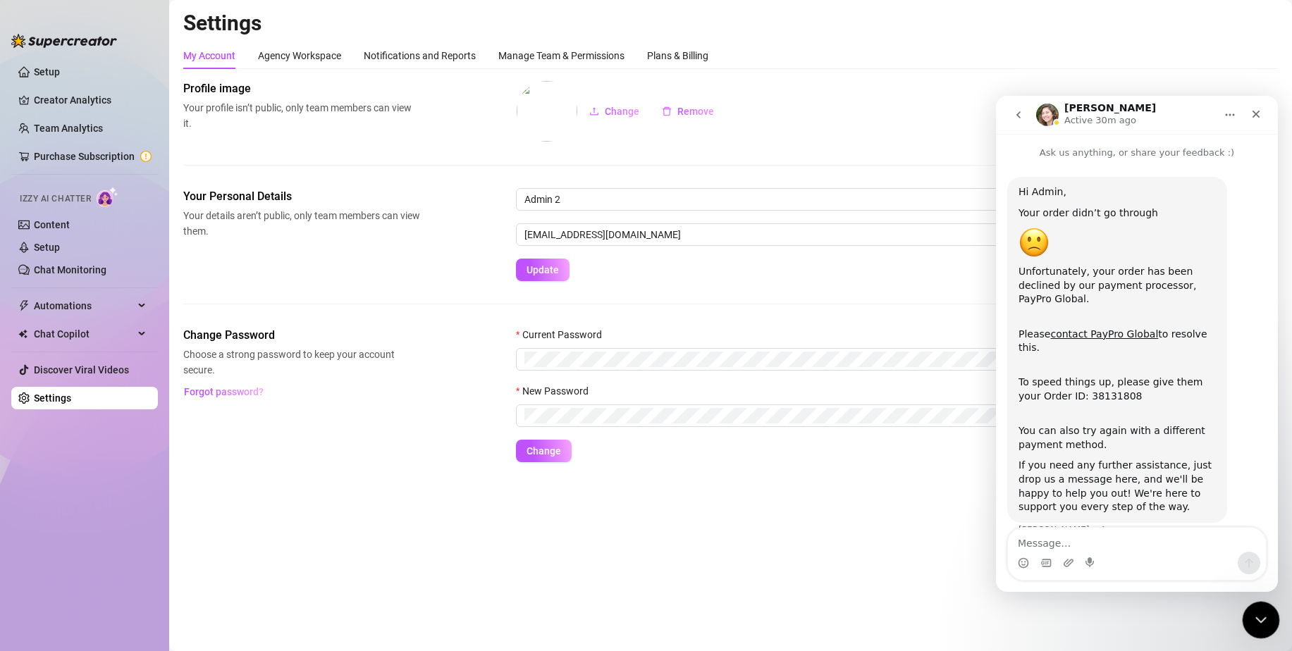
click at [1248, 612] on div "Close Intercom Messenger" at bounding box center [1259, 618] width 34 height 34
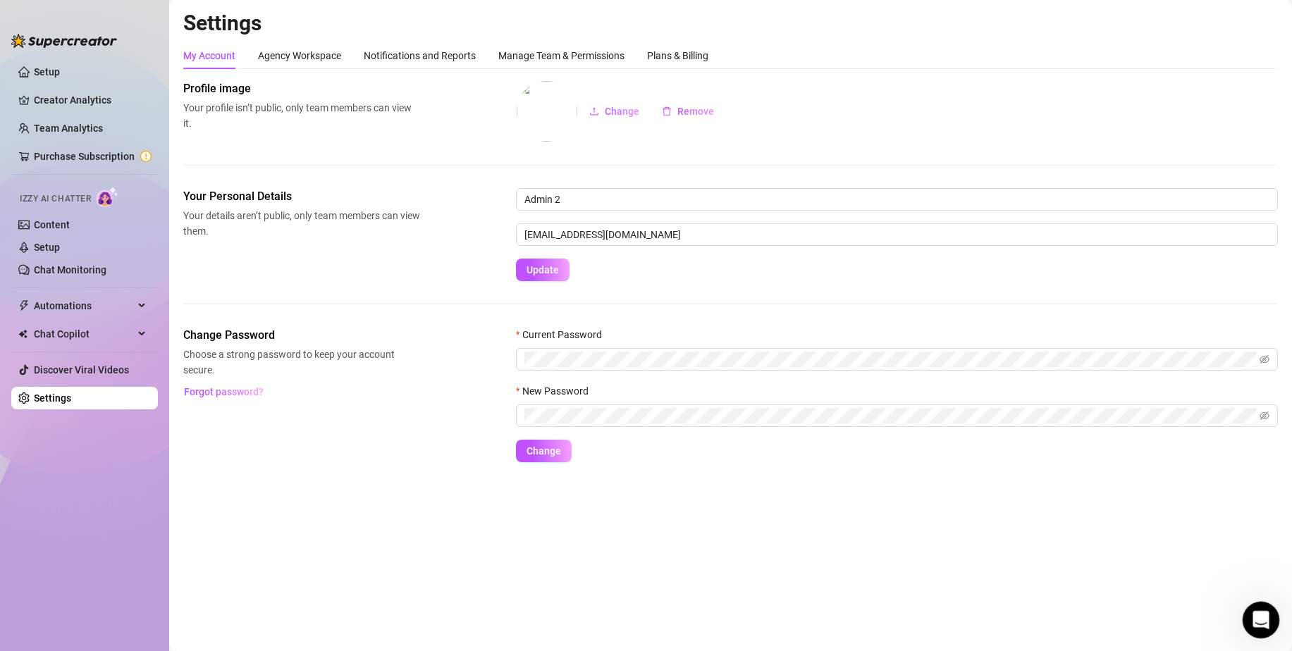
click at [1250, 612] on div "Open Intercom Messenger" at bounding box center [1258, 618] width 47 height 47
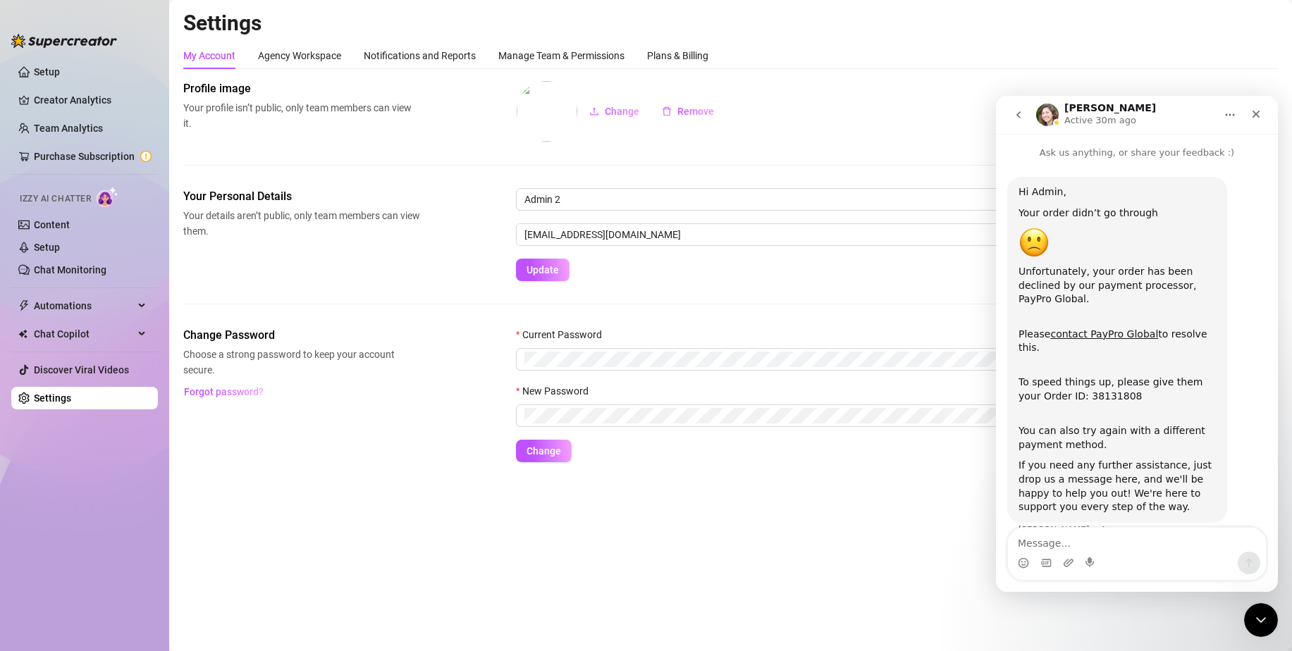
click at [1017, 113] on icon "go back" at bounding box center [1018, 114] width 11 height 11
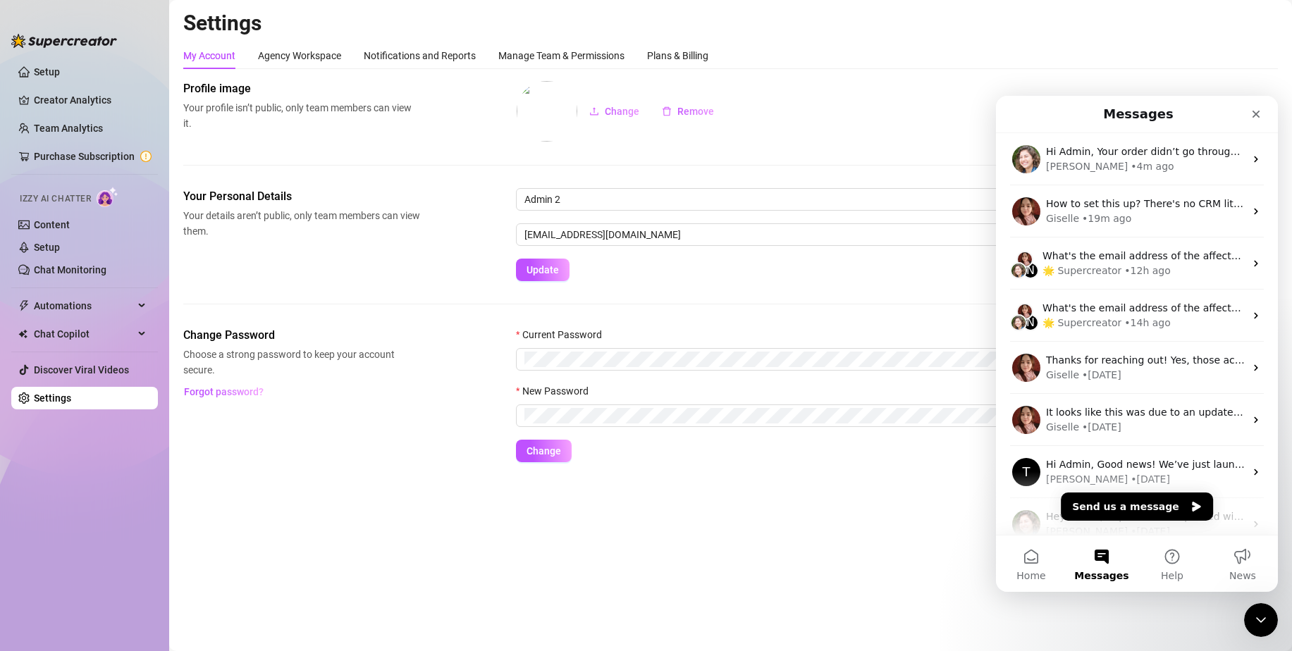
click at [320, 469] on div "Settings My Account Agency Workspace Notifications and Reports Manage Team & Pe…" at bounding box center [730, 244] width 1094 height 469
drag, startPoint x: 1254, startPoint y: 118, endPoint x: 2230, endPoint y: 218, distance: 981.3
click at [1254, 118] on icon "Close" at bounding box center [1255, 114] width 11 height 11
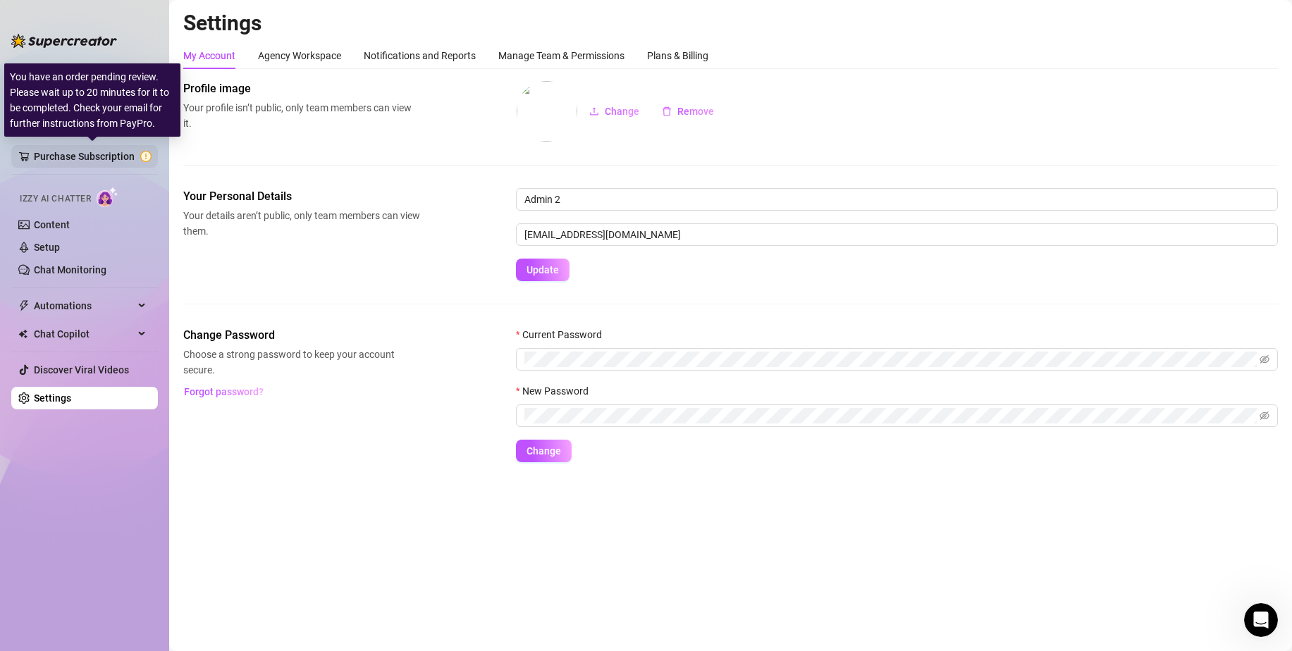
click at [87, 153] on link "Purchase Subscription" at bounding box center [93, 156] width 118 height 23
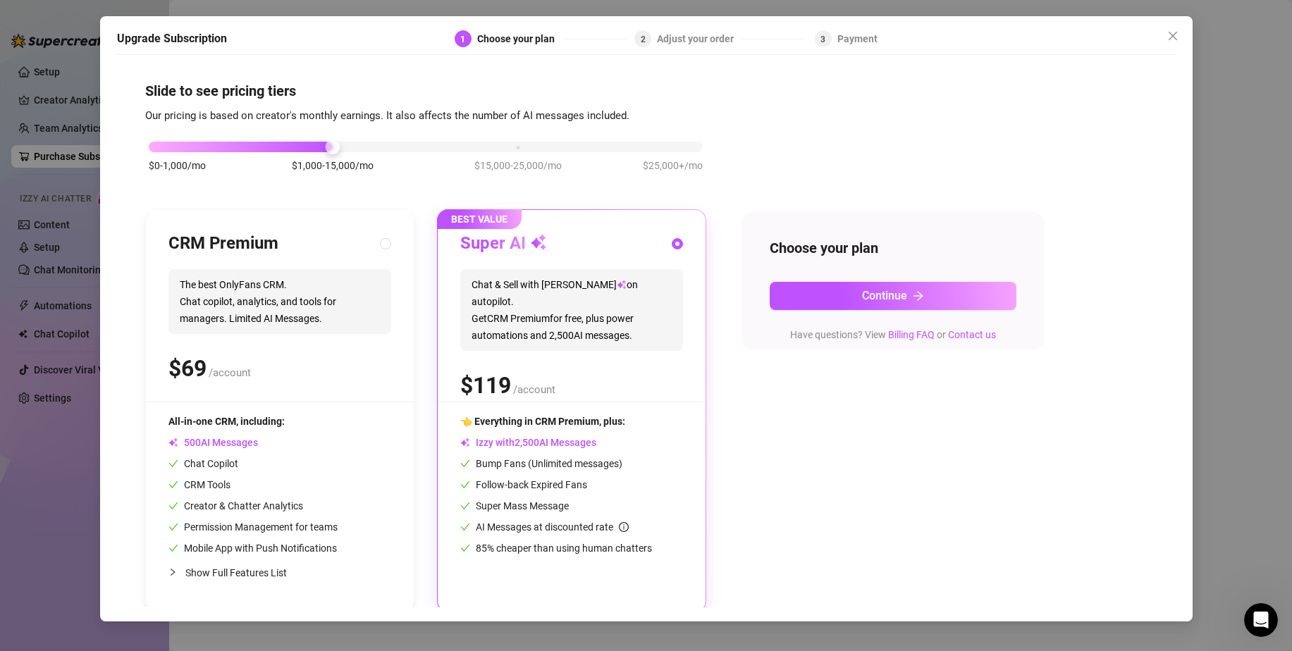
drag, startPoint x: 489, startPoint y: 36, endPoint x: 622, endPoint y: 36, distance: 132.5
click at [491, 34] on div "Choose your plan" at bounding box center [520, 38] width 86 height 17
click at [1171, 35] on icon "close" at bounding box center [1172, 36] width 8 height 8
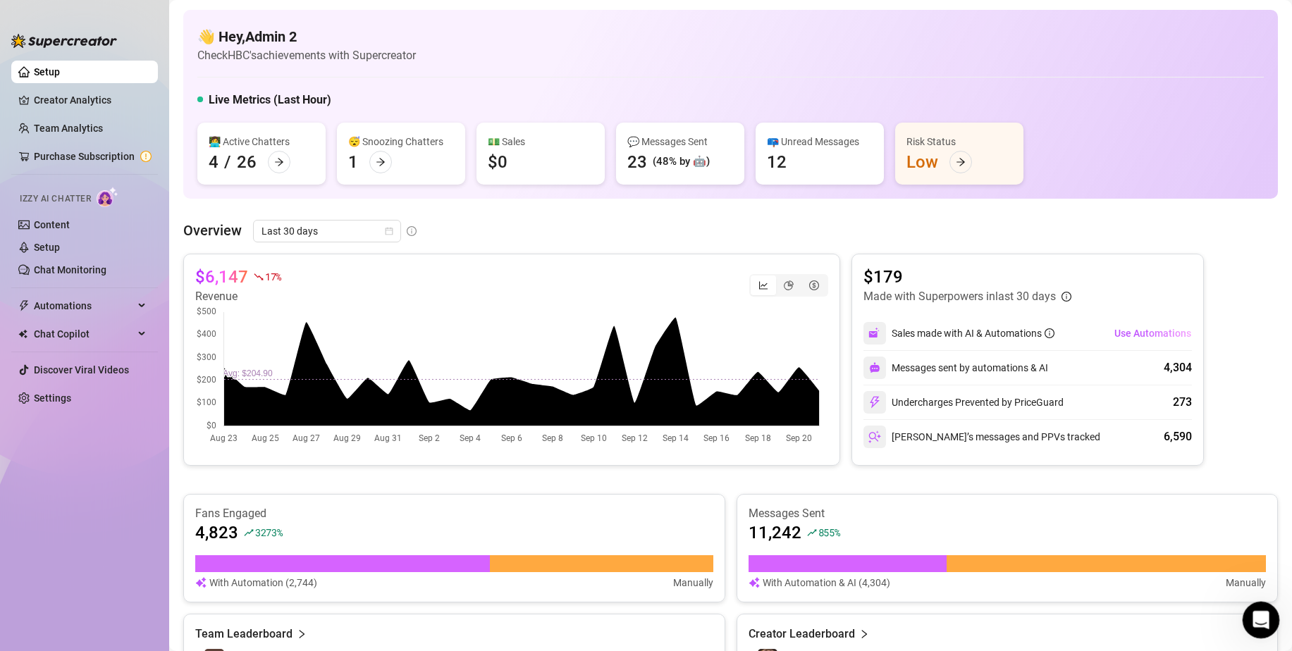
click at [1257, 609] on icon "Open Intercom Messenger" at bounding box center [1258, 618] width 23 height 23
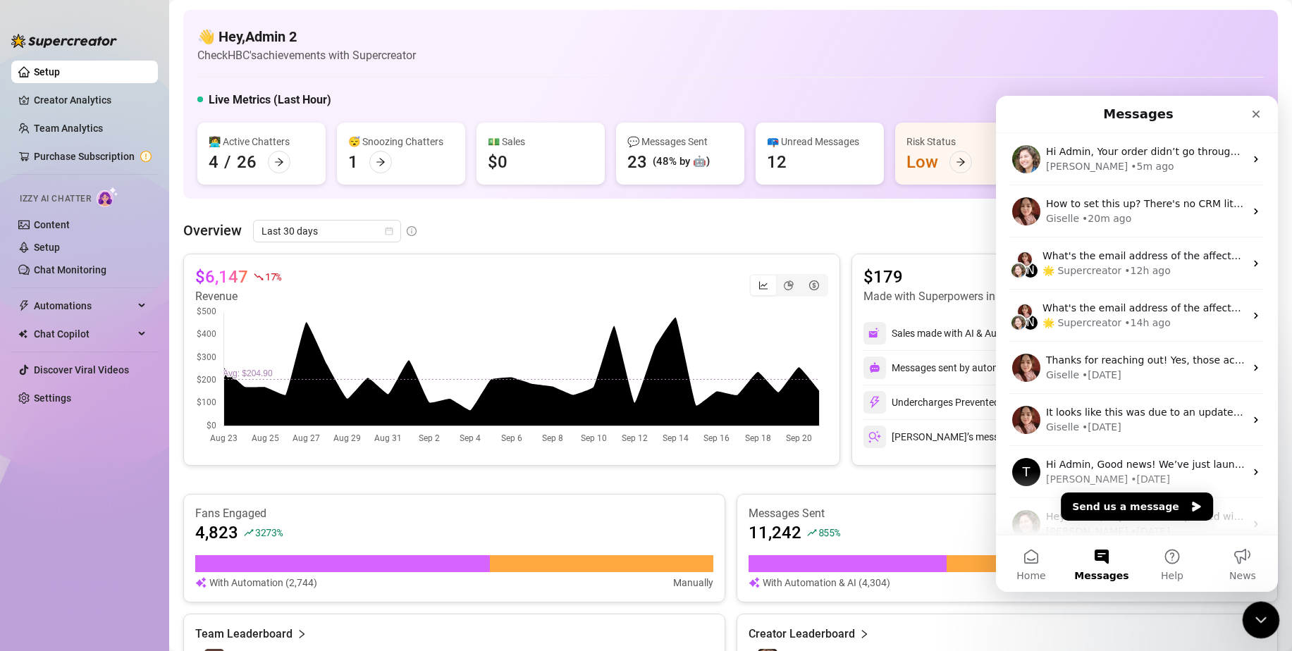
click at [1257, 610] on icon "Close Intercom Messenger" at bounding box center [1258, 618] width 17 height 17
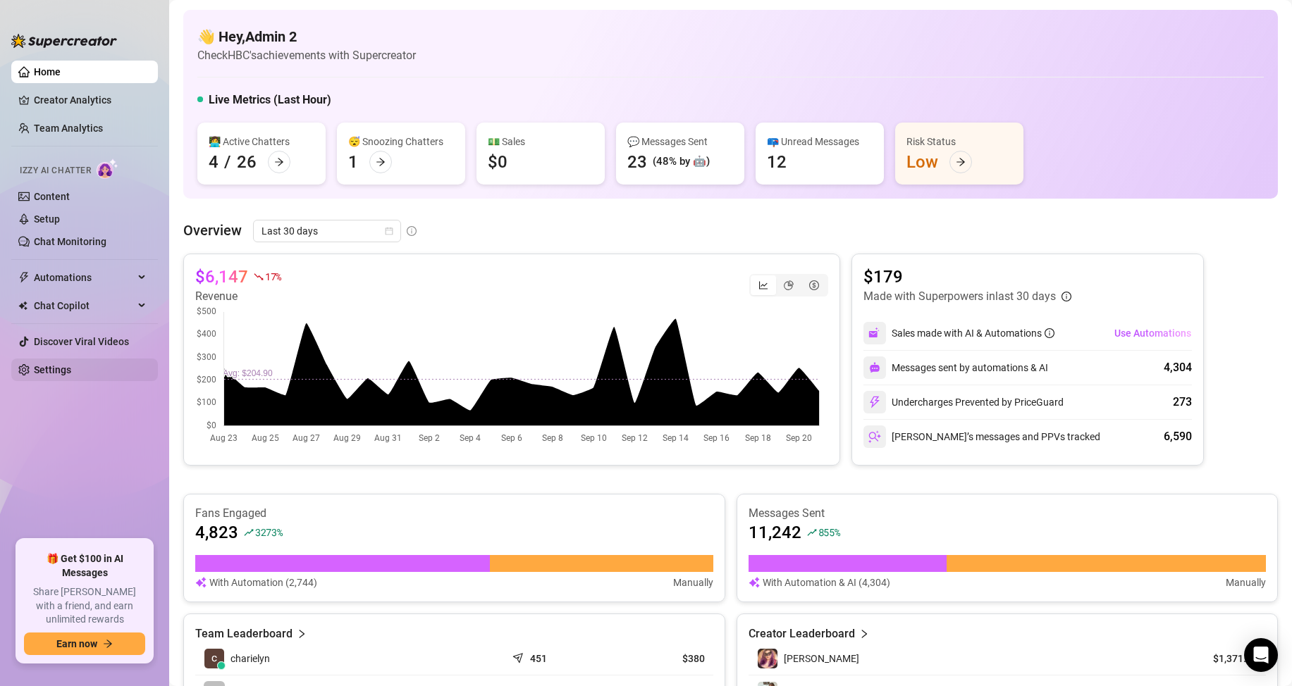
click at [71, 364] on link "Settings" at bounding box center [52, 369] width 37 height 11
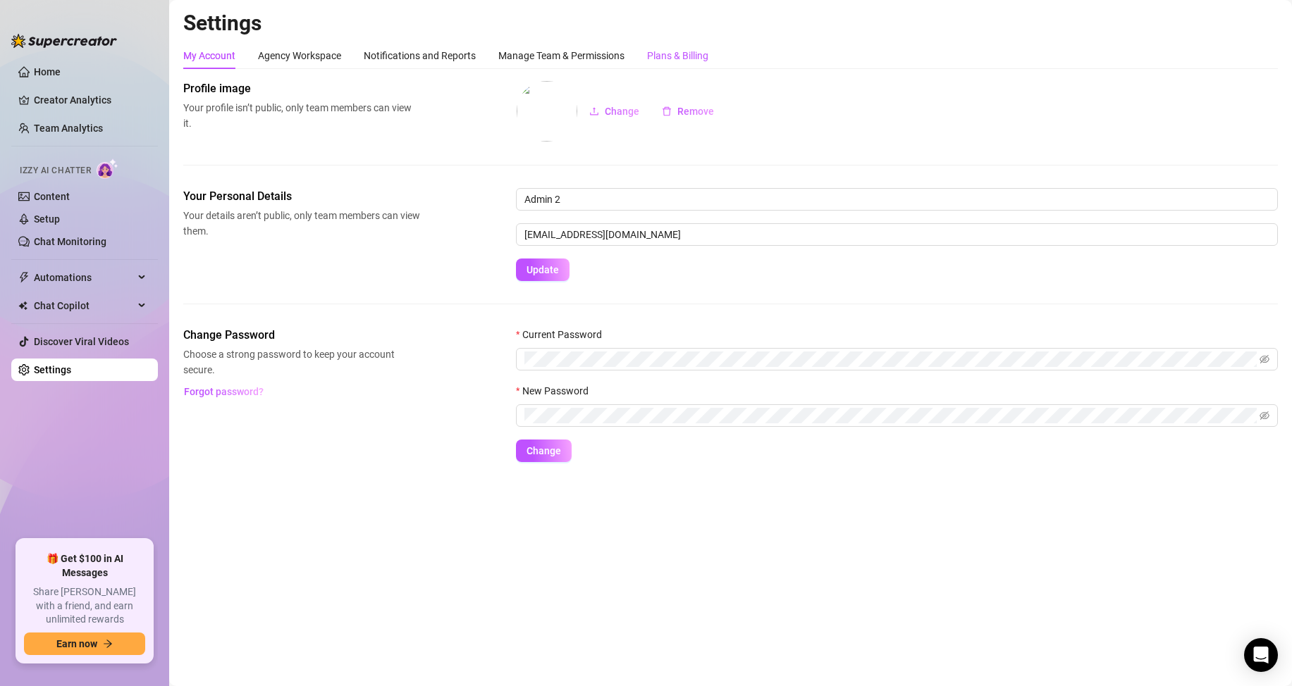
click at [684, 50] on div "Plans & Billing" at bounding box center [677, 56] width 61 height 16
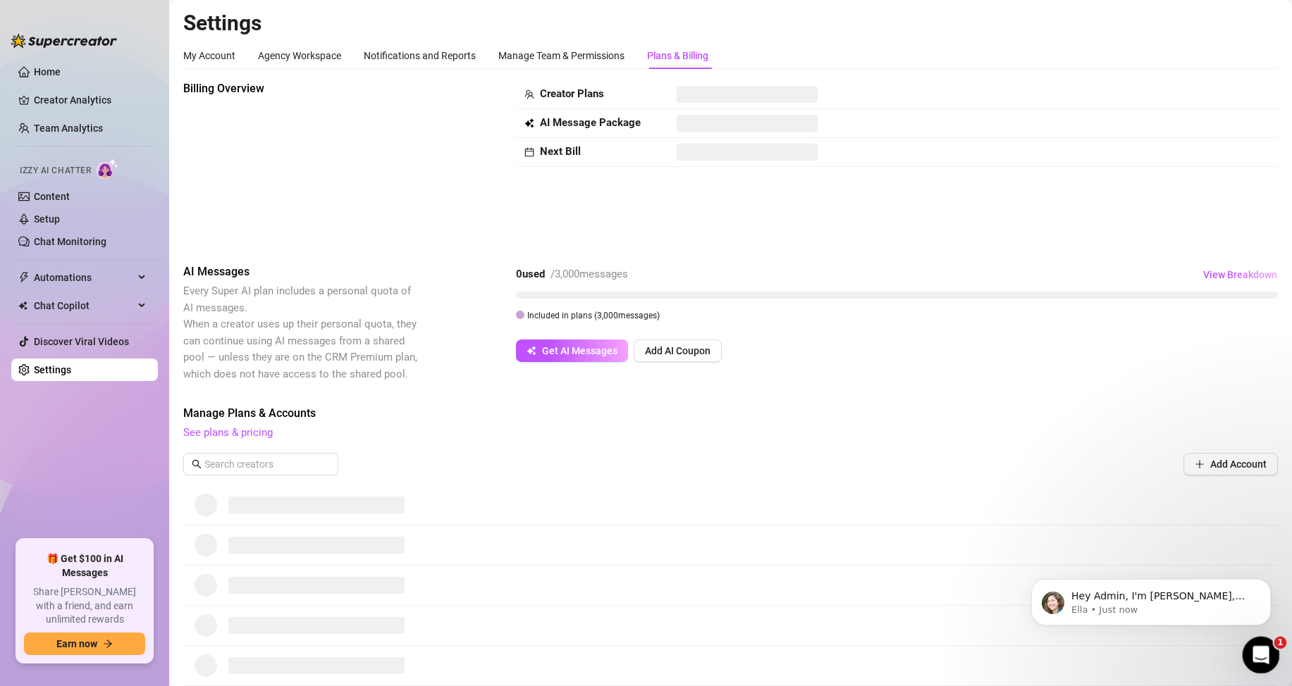
click at [1249, 650] on div "Open Intercom Messenger" at bounding box center [1258, 653] width 47 height 47
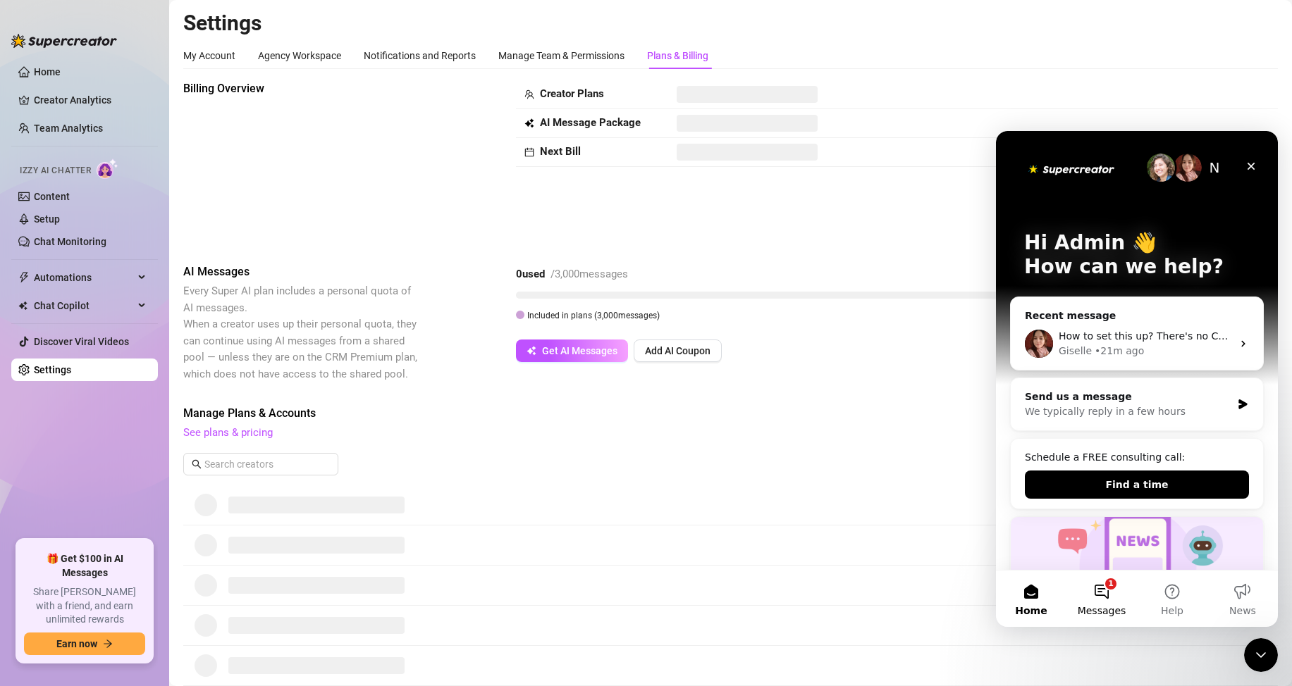
click at [1101, 601] on button "1 Messages" at bounding box center [1101, 599] width 70 height 56
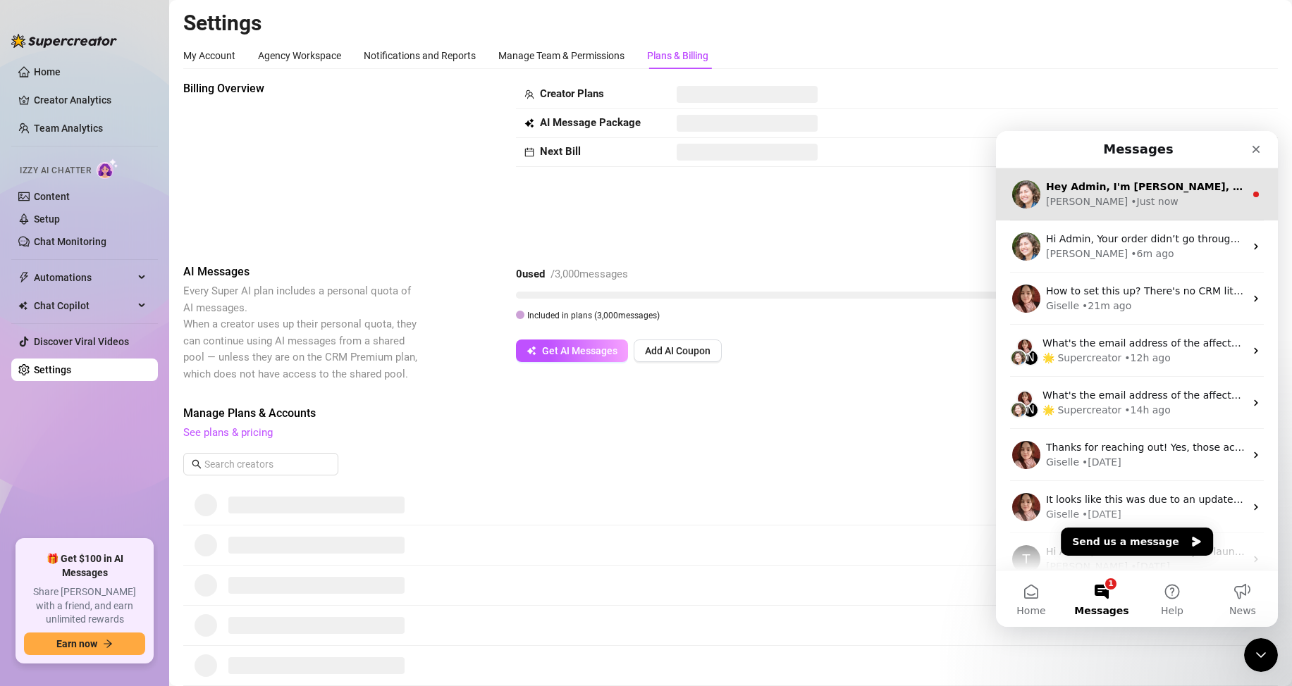
click at [1160, 206] on div "Ella • Just now" at bounding box center [1145, 202] width 199 height 15
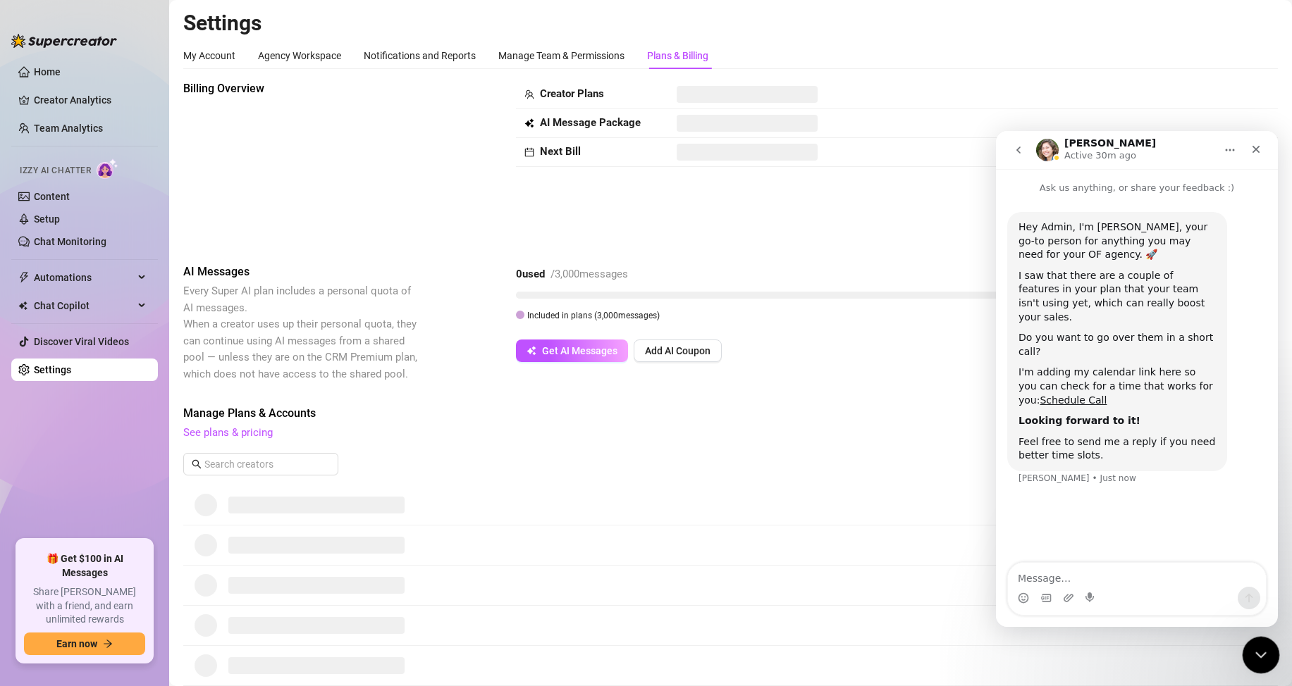
click at [1263, 662] on div "Close Intercom Messenger" at bounding box center [1259, 653] width 34 height 34
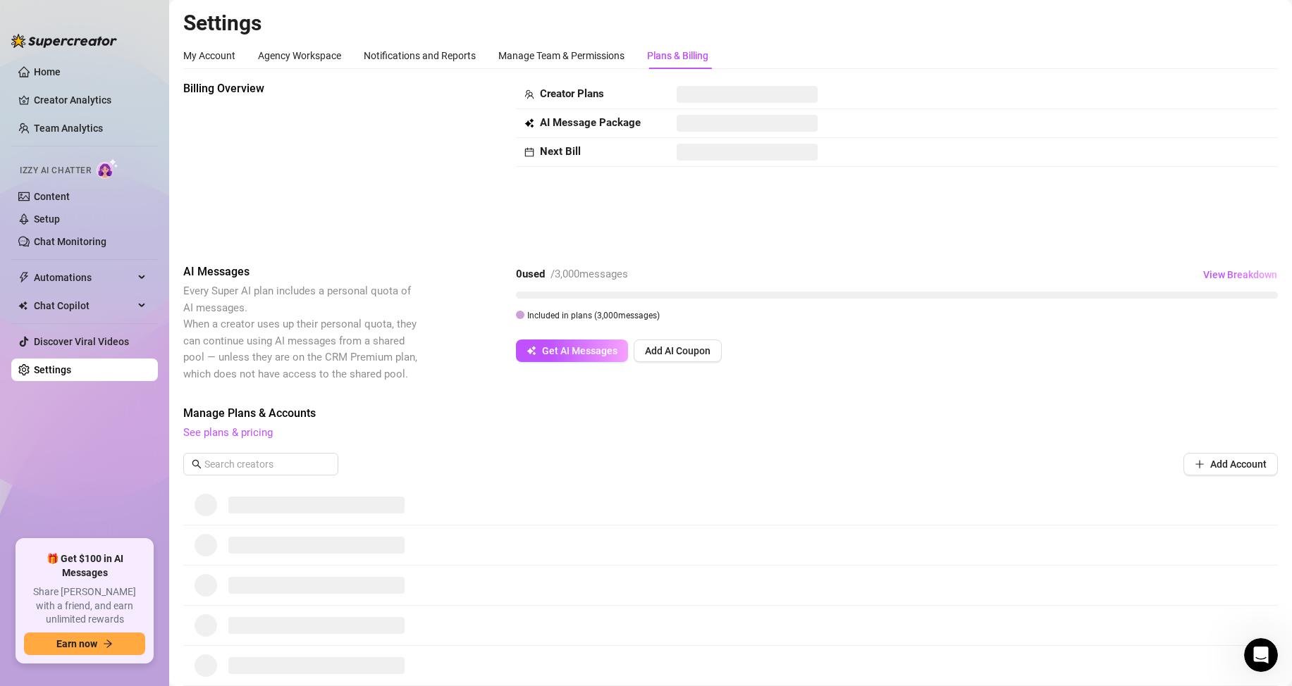
click at [679, 63] on div "Plans & Billing" at bounding box center [677, 56] width 61 height 16
click at [78, 236] on link "Chat Monitoring" at bounding box center [70, 241] width 73 height 11
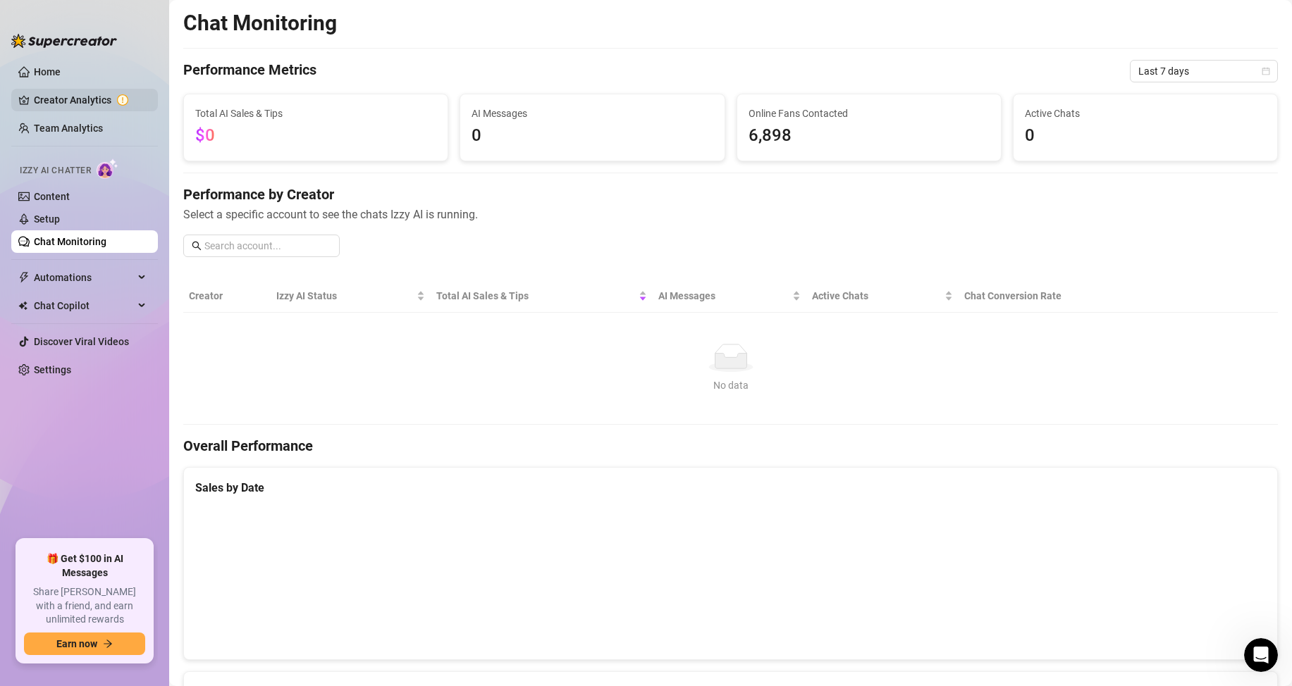
click at [96, 94] on link "Creator Analytics" at bounding box center [90, 100] width 113 height 23
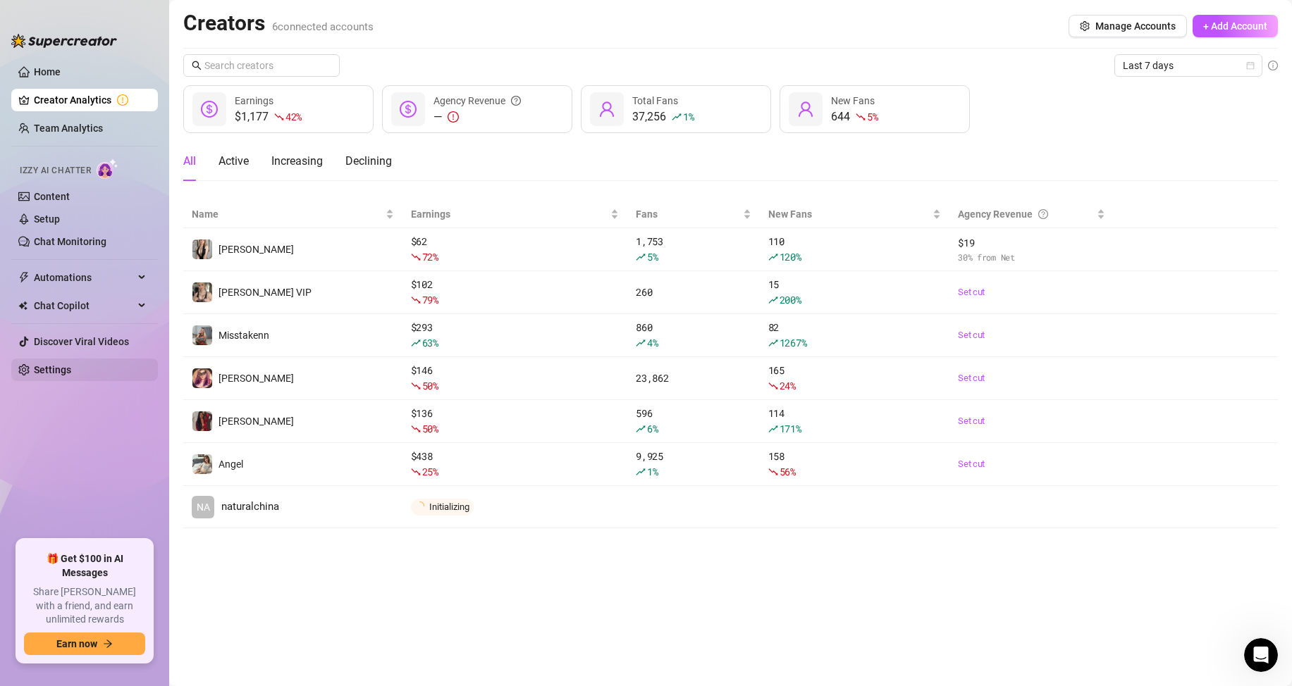
click at [63, 376] on link "Settings" at bounding box center [52, 369] width 37 height 11
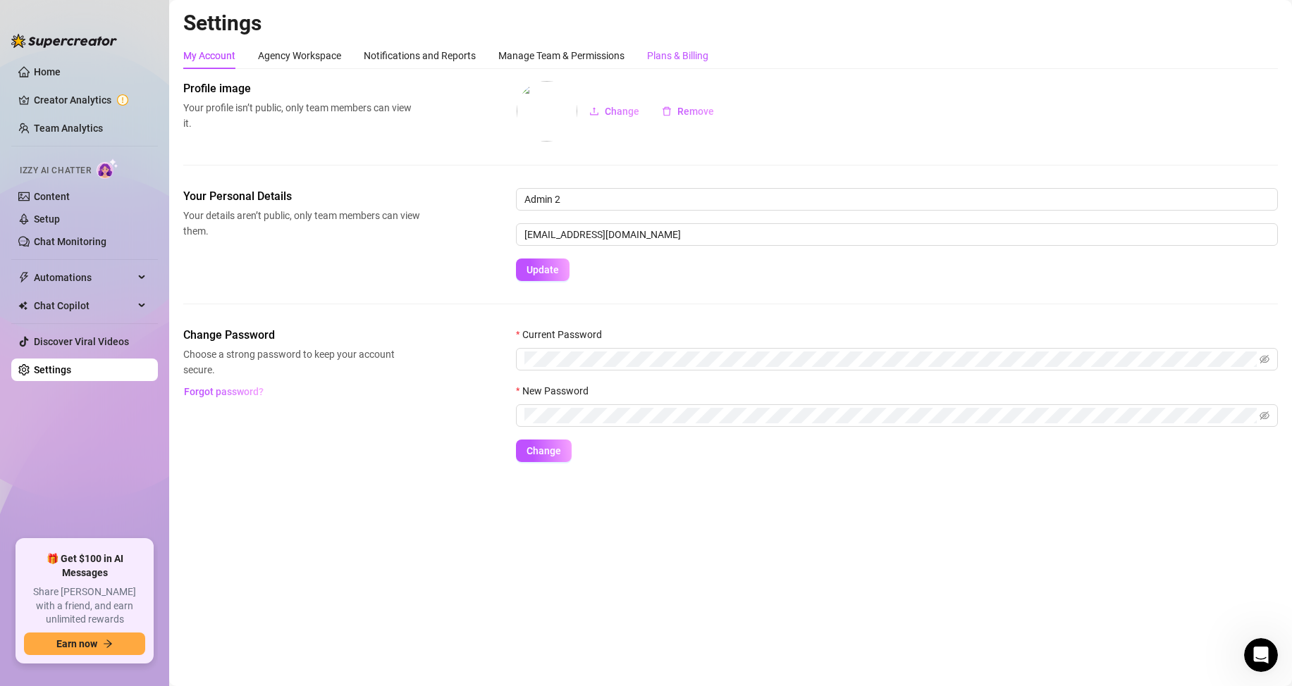
click at [691, 56] on div "Plans & Billing" at bounding box center [677, 56] width 61 height 16
